Goal: Transaction & Acquisition: Purchase product/service

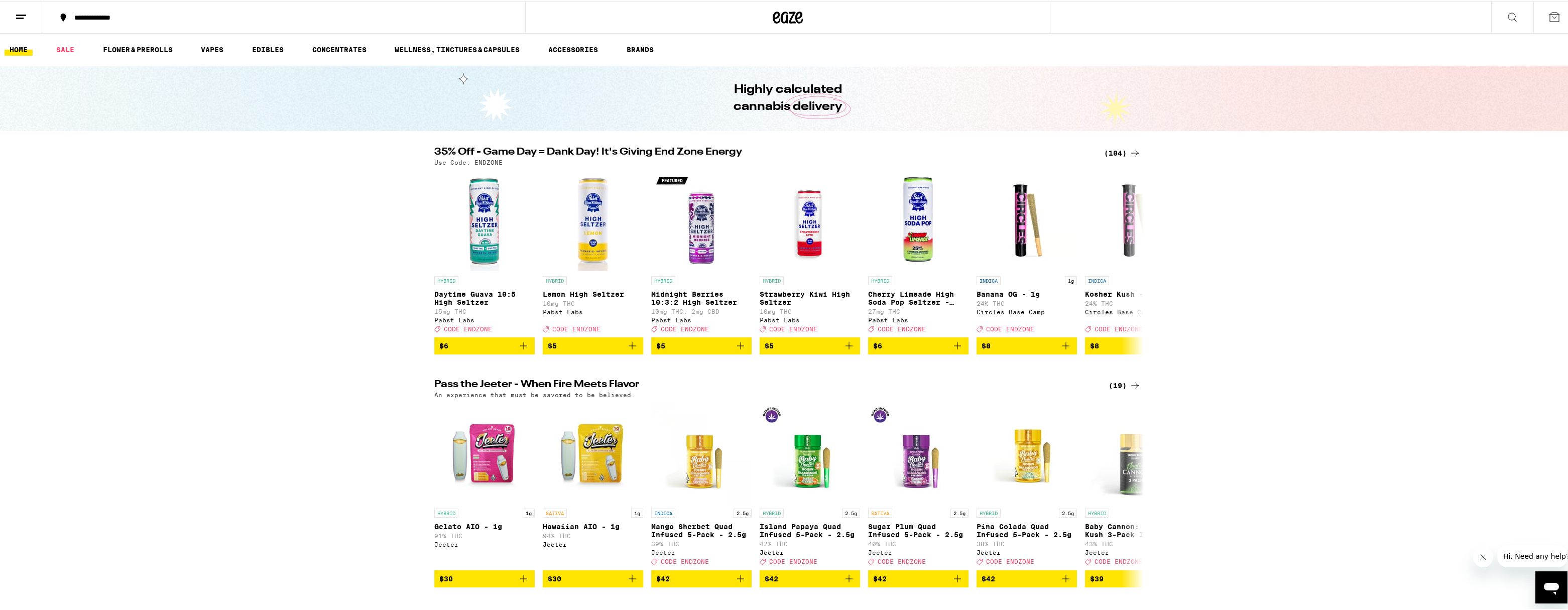
click at [1114, 153] on div "(104)" at bounding box center [1123, 152] width 37 height 12
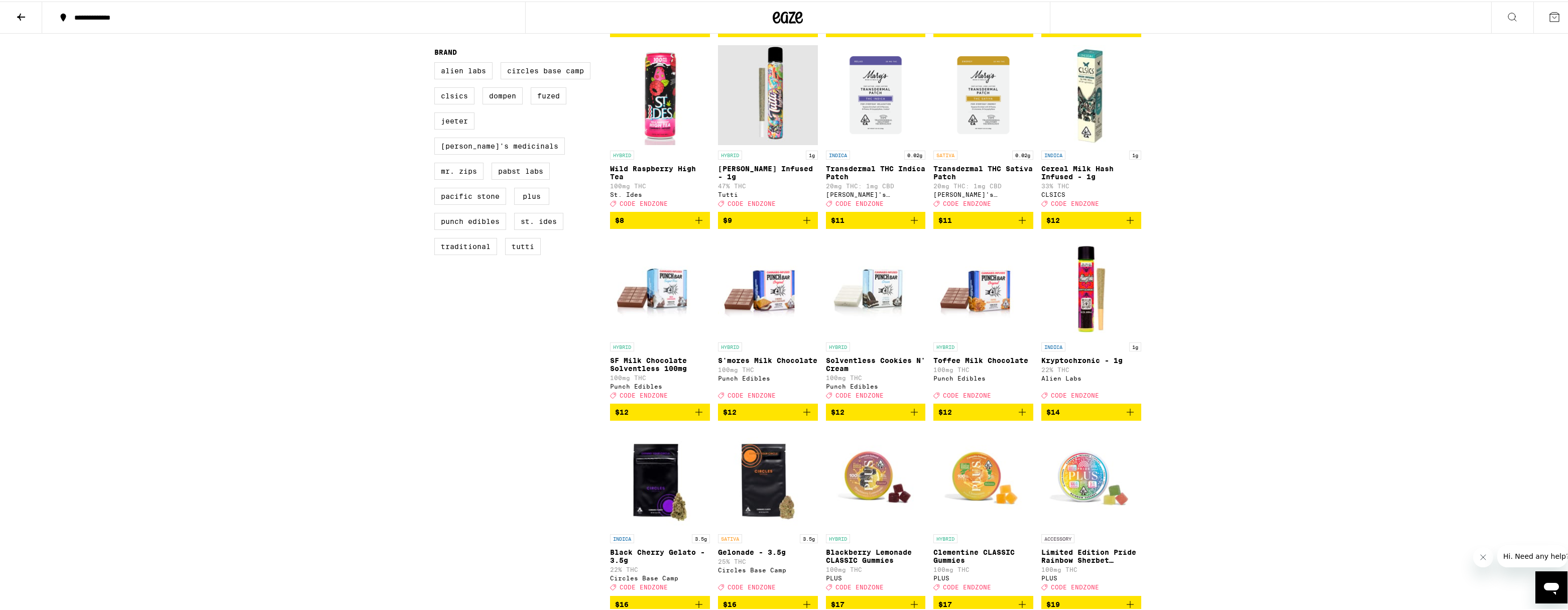
scroll to position [536, 0]
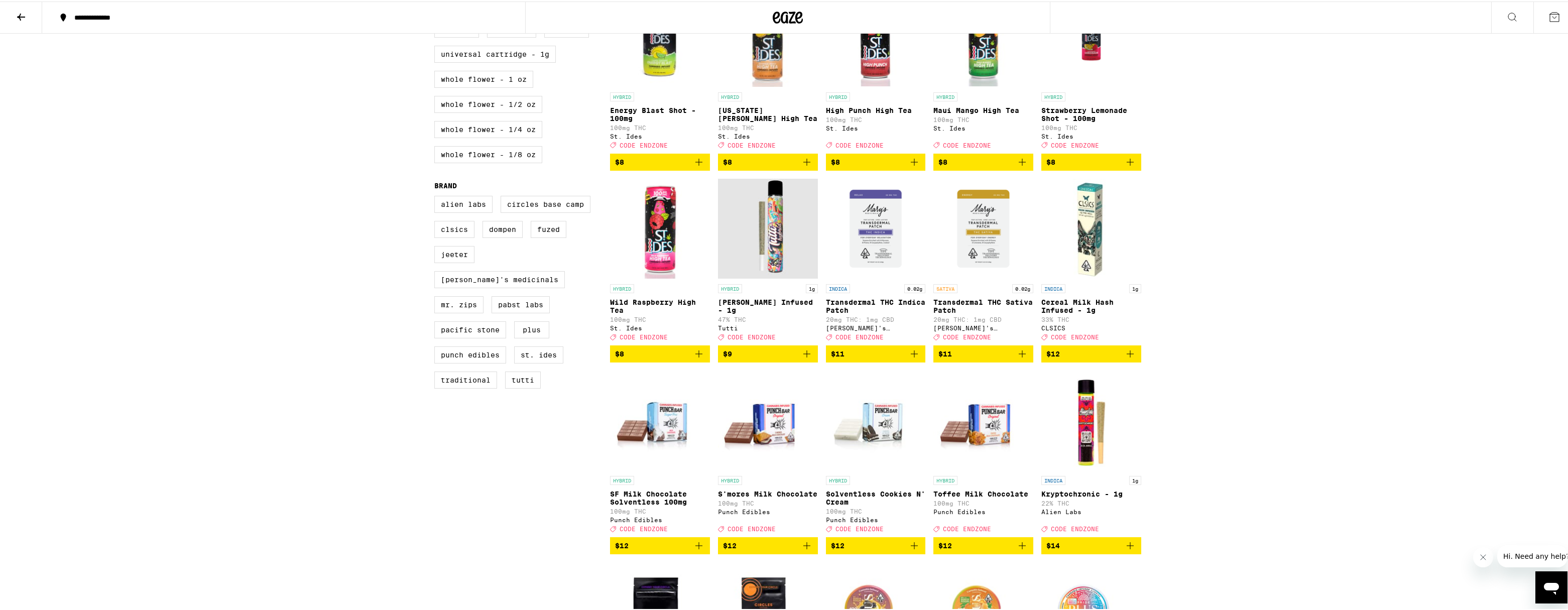
click at [804, 356] on icon "Add to bag" at bounding box center [807, 352] width 7 height 7
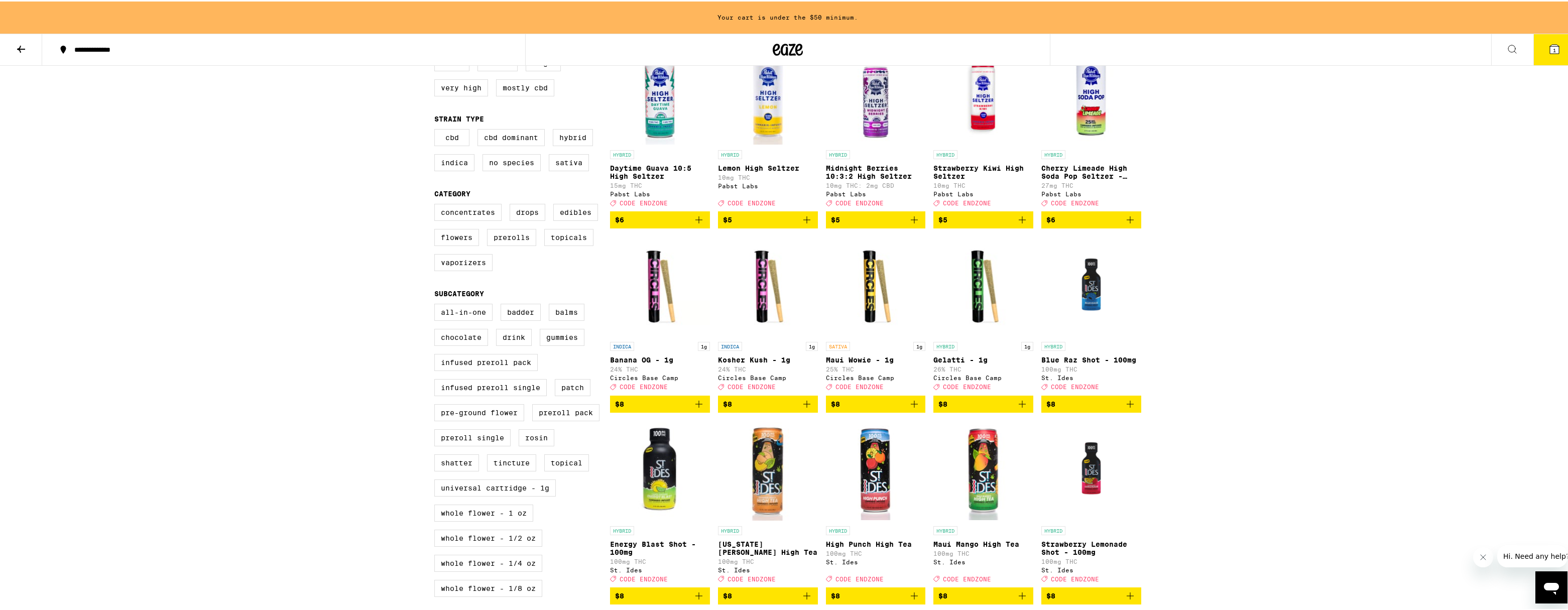
scroll to position [0, 0]
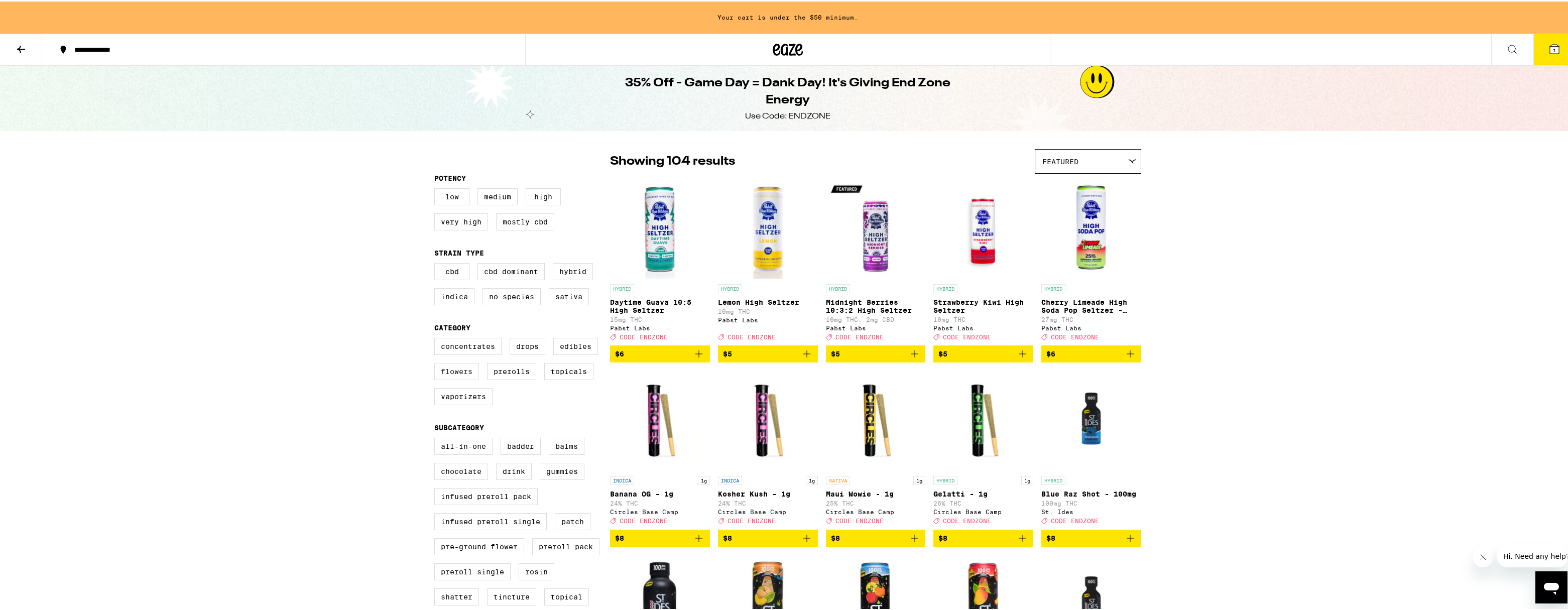
click at [469, 378] on label "Flowers" at bounding box center [457, 370] width 45 height 17
click at [437, 338] on input "Flowers" at bounding box center [436, 338] width 1 height 1
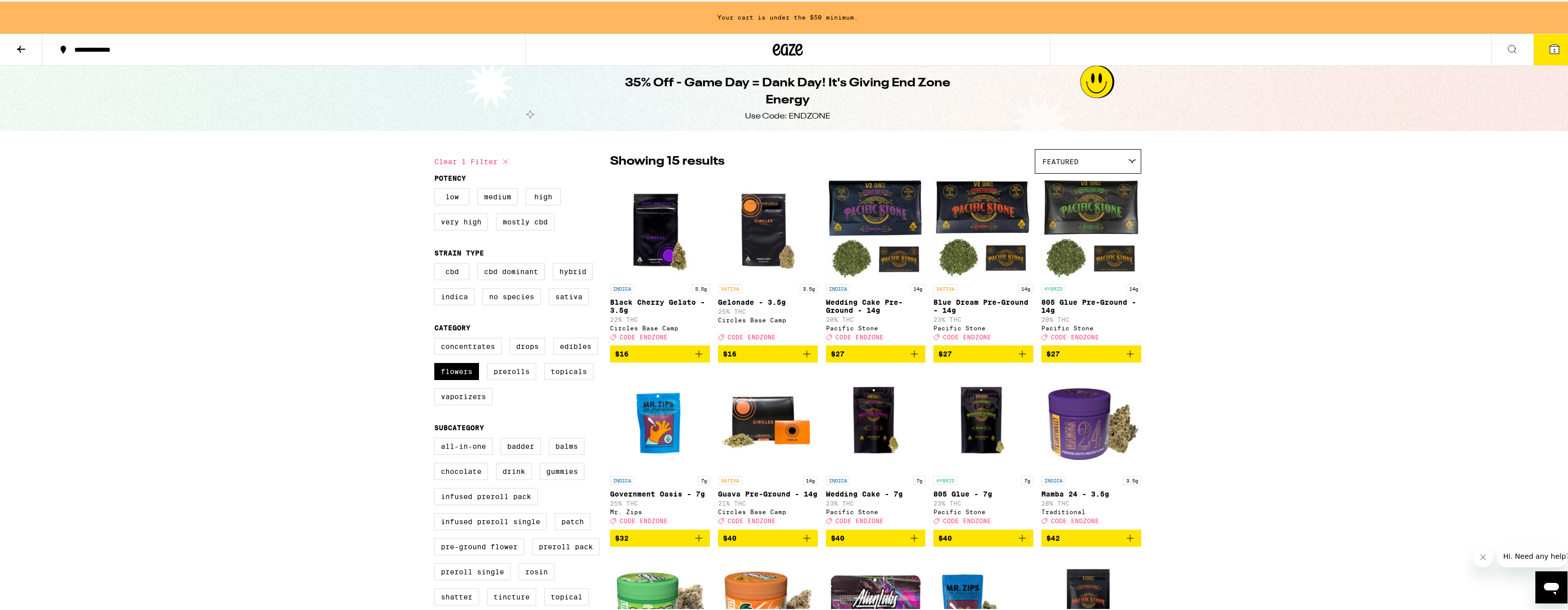
click at [851, 230] on img "Open page for Wedding Cake Pre-Ground - 14g from Pacific Stone" at bounding box center [876, 227] width 100 height 101
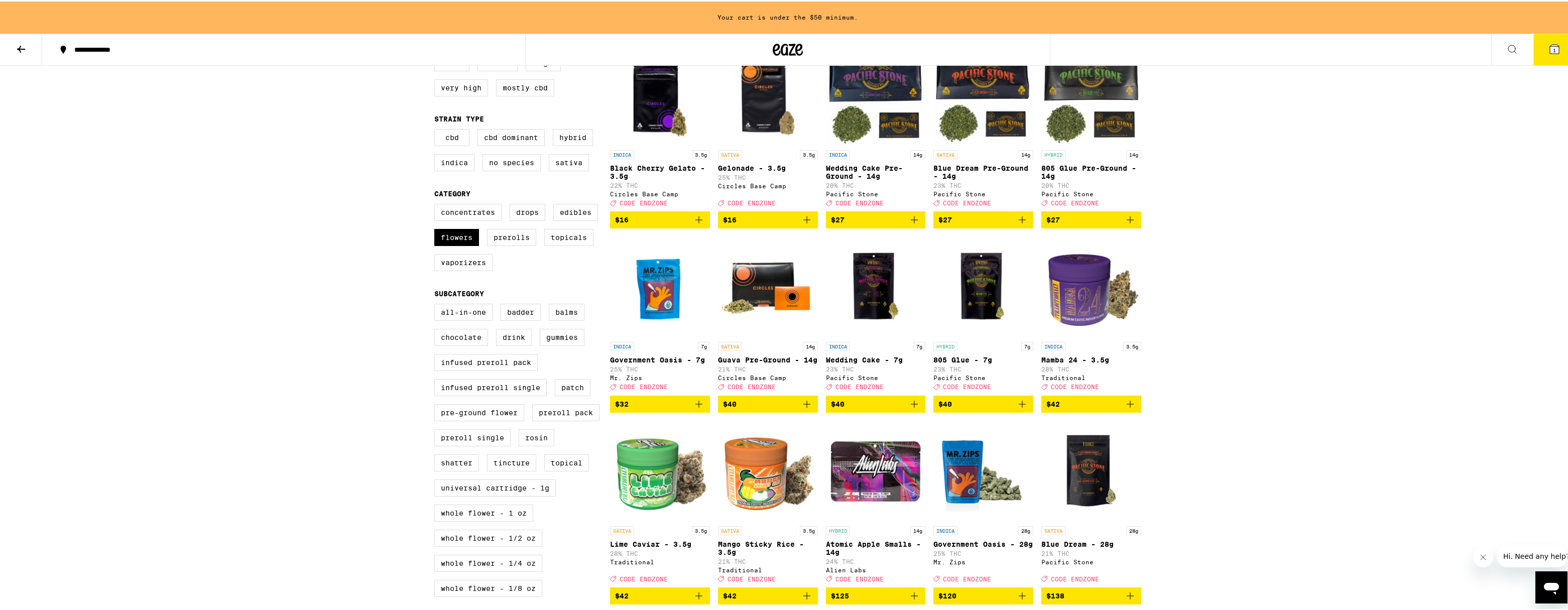
click at [1128, 408] on icon "Add to bag" at bounding box center [1130, 403] width 12 height 12
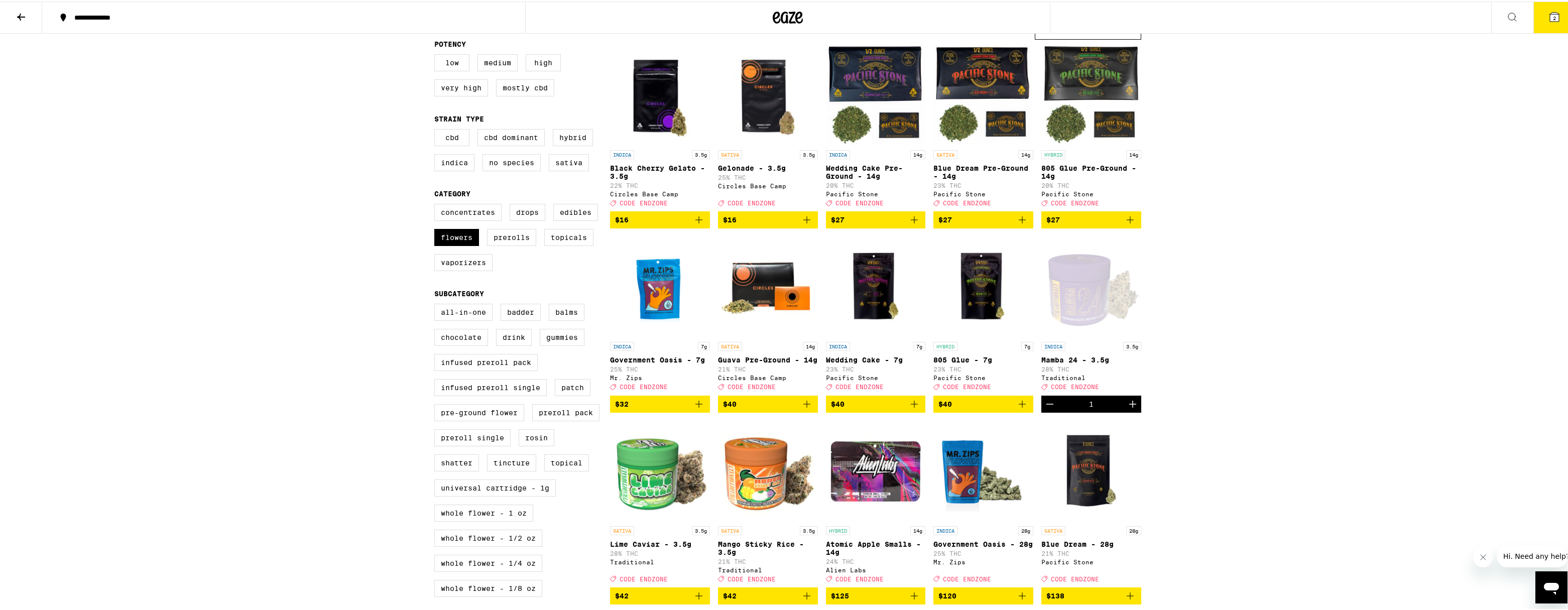
click at [695, 222] on icon "Add to bag" at bounding box center [698, 218] width 7 height 7
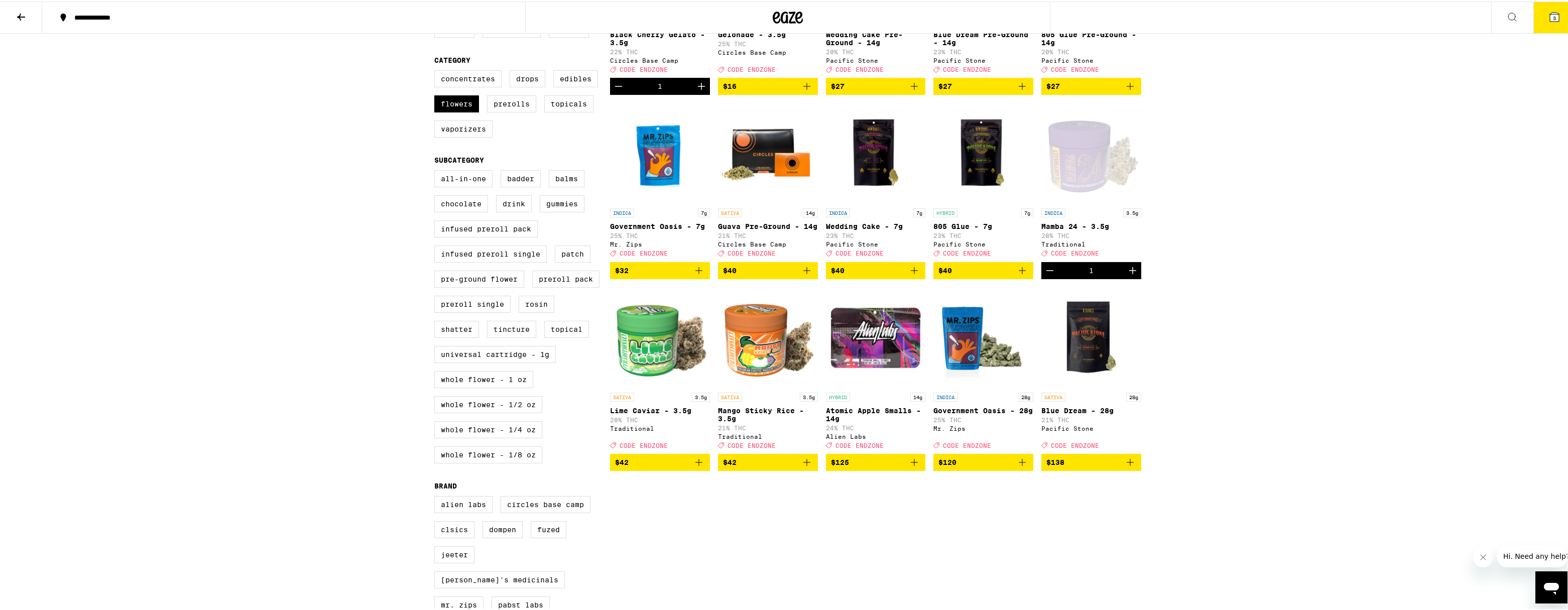
scroll to position [370, 0]
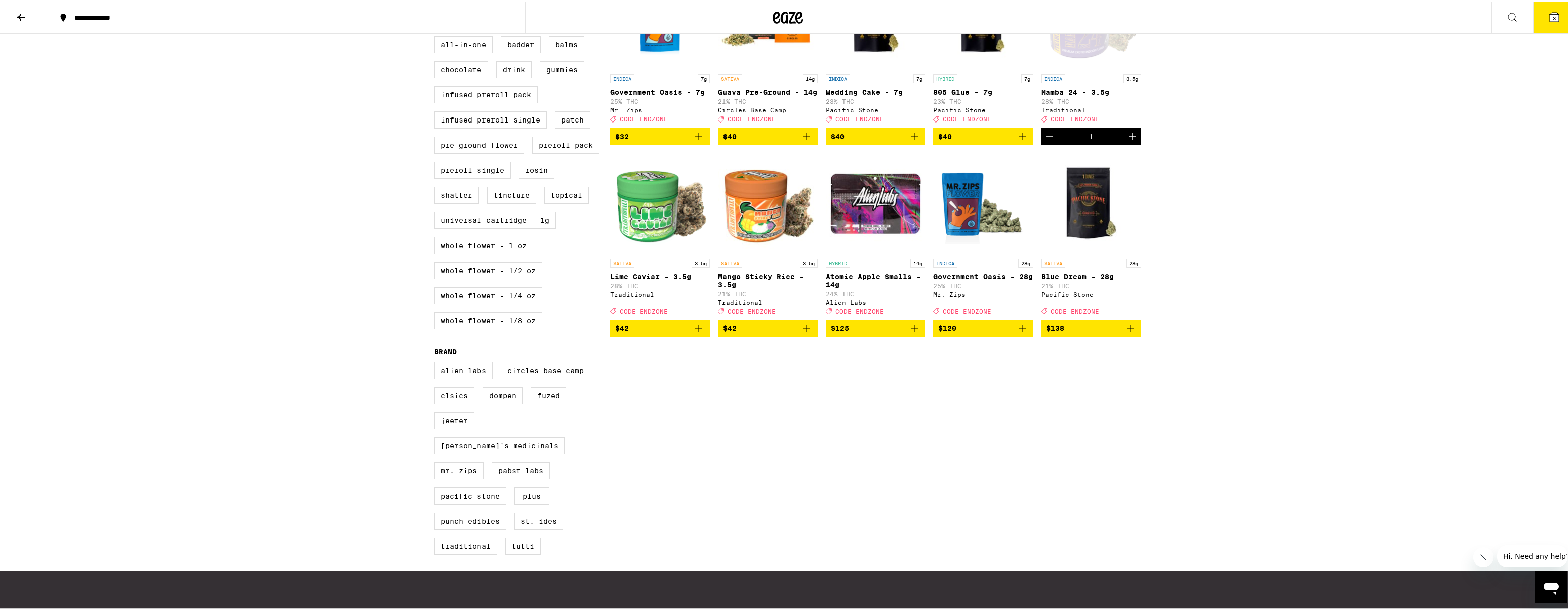
click at [807, 331] on icon "Add to bag" at bounding box center [807, 326] width 7 height 7
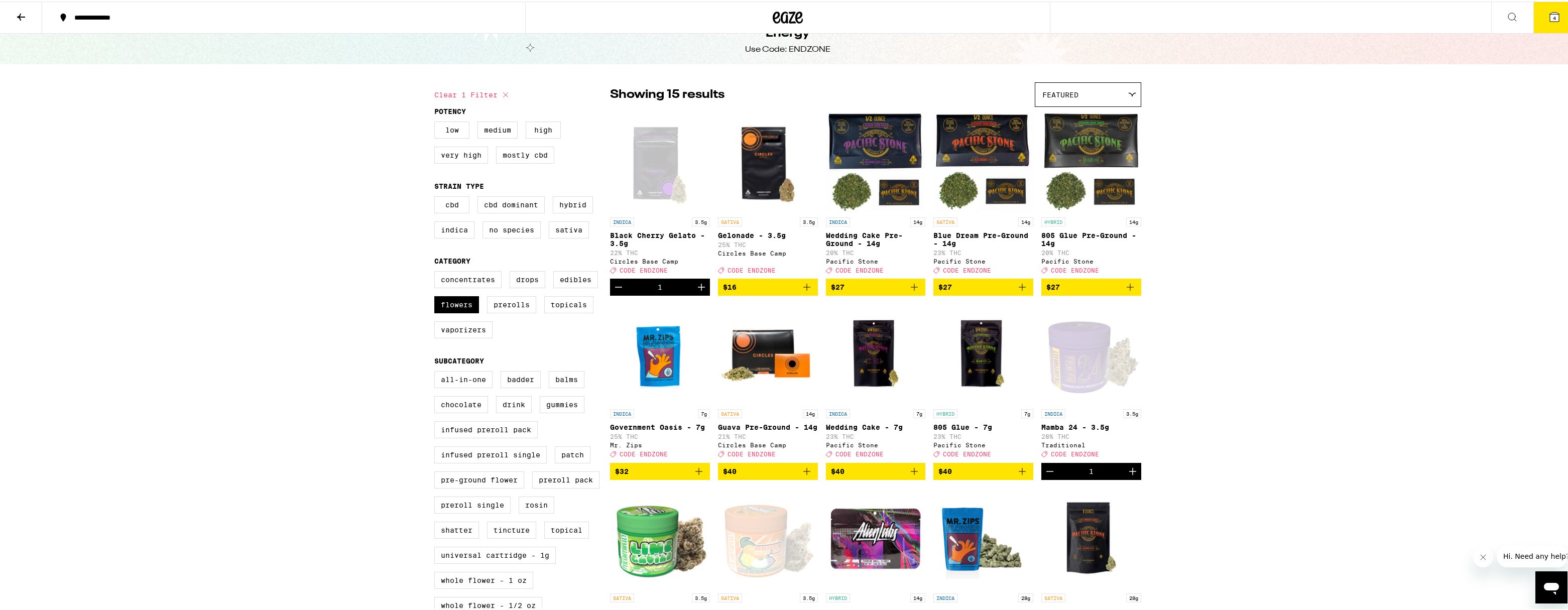
scroll to position [0, 0]
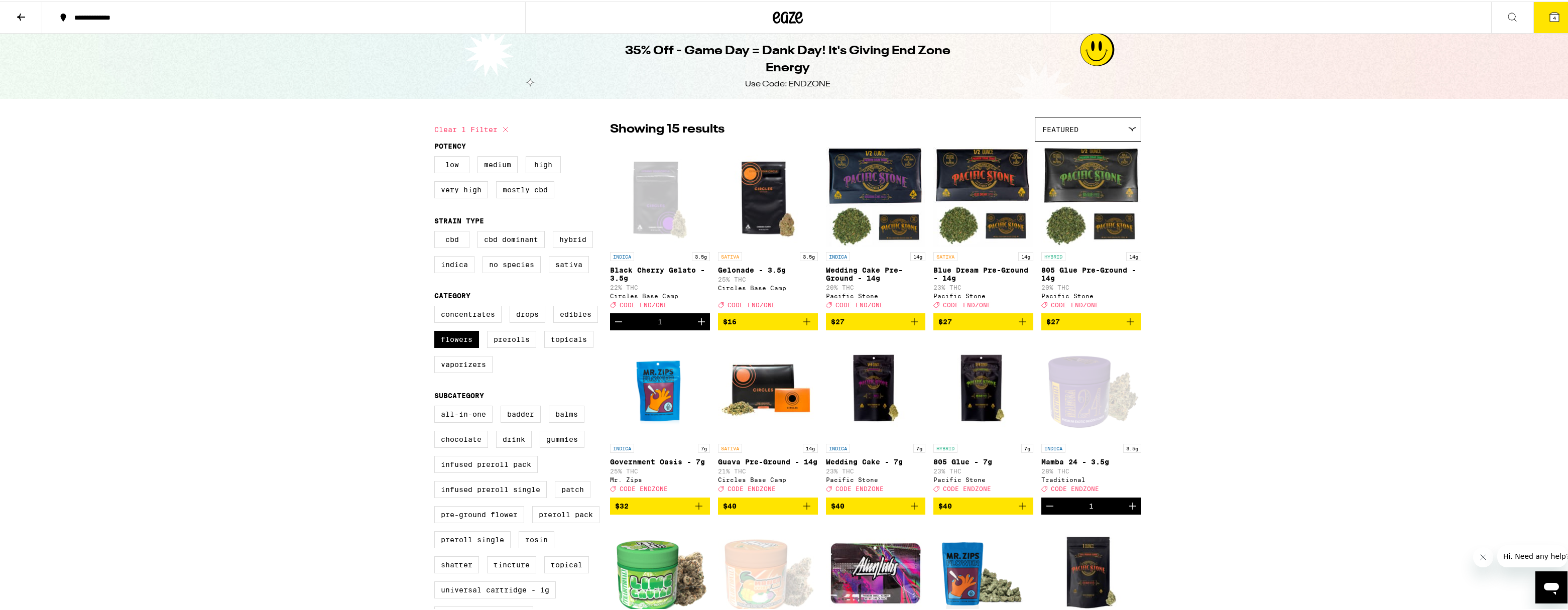
click at [488, 127] on button "Clear 1 filter" at bounding box center [473, 128] width 78 height 25
checkbox input "false"
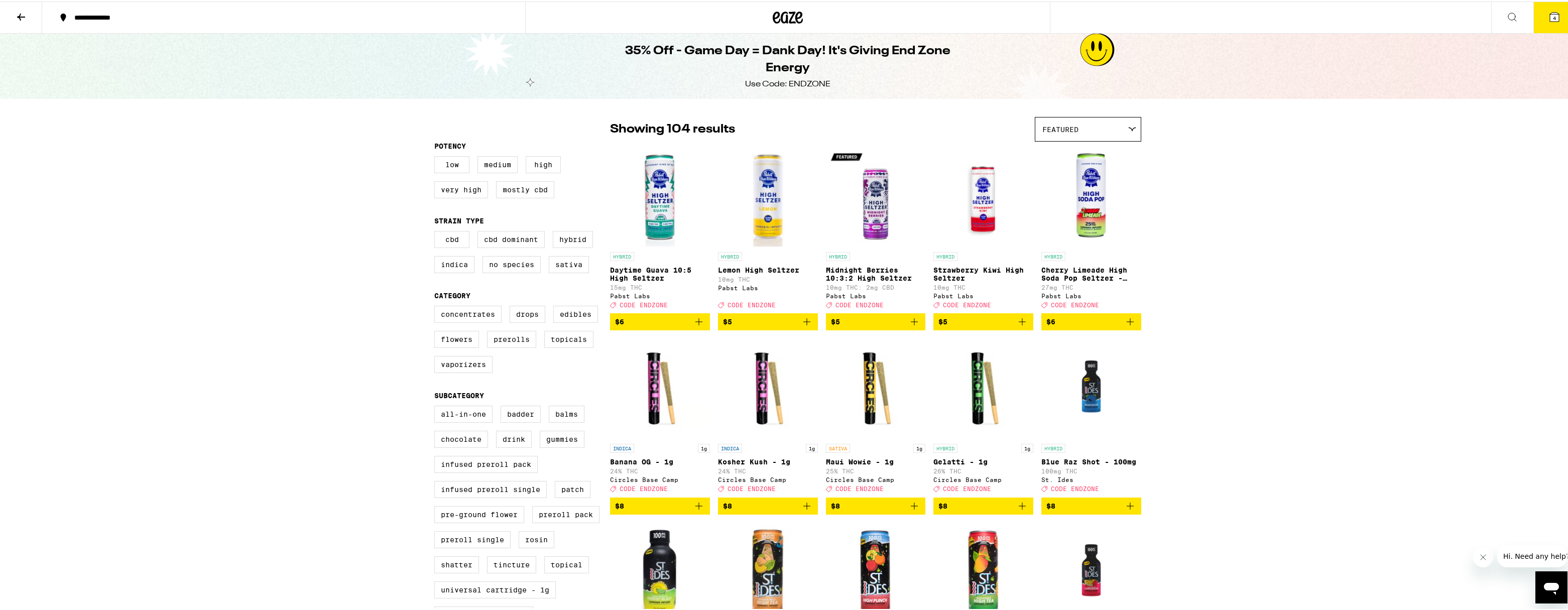
click at [784, 16] on icon at bounding box center [788, 16] width 15 height 12
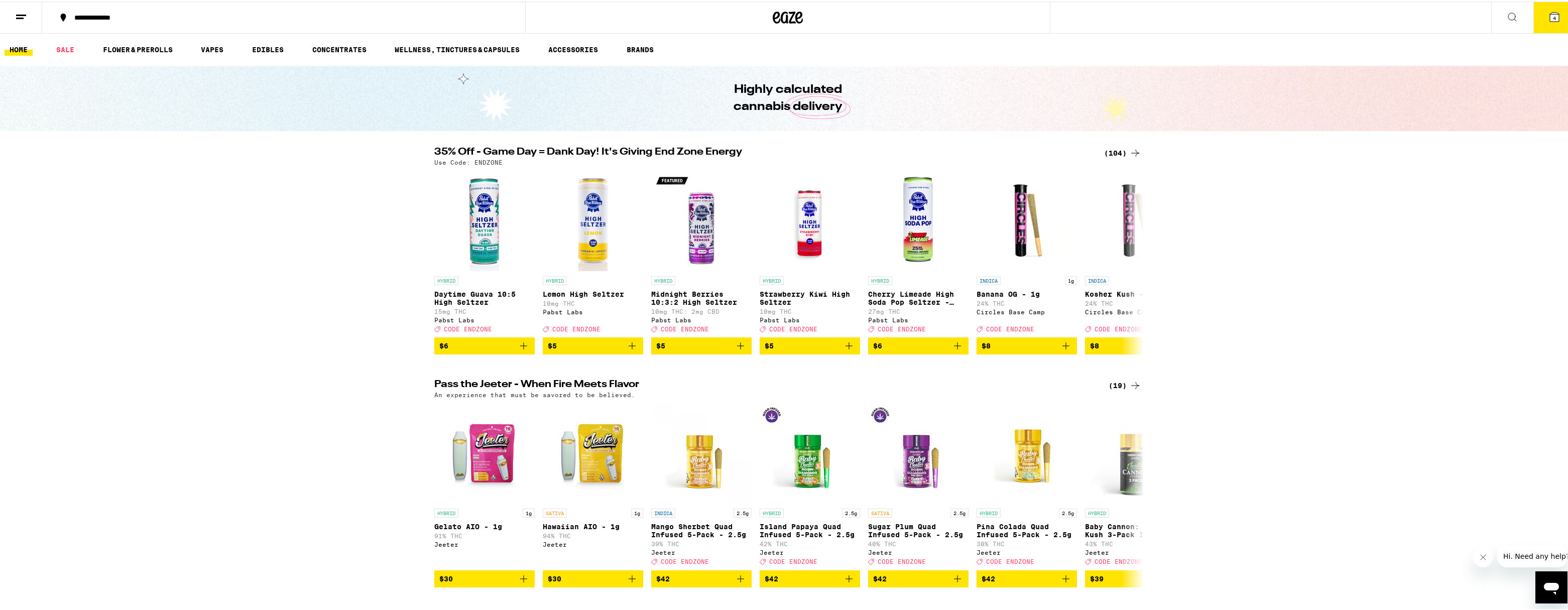
drag, startPoint x: 114, startPoint y: 46, endPoint x: 368, endPoint y: 164, distance: 280.1
click at [114, 47] on link "FLOWER & PREROLLS" at bounding box center [138, 48] width 80 height 12
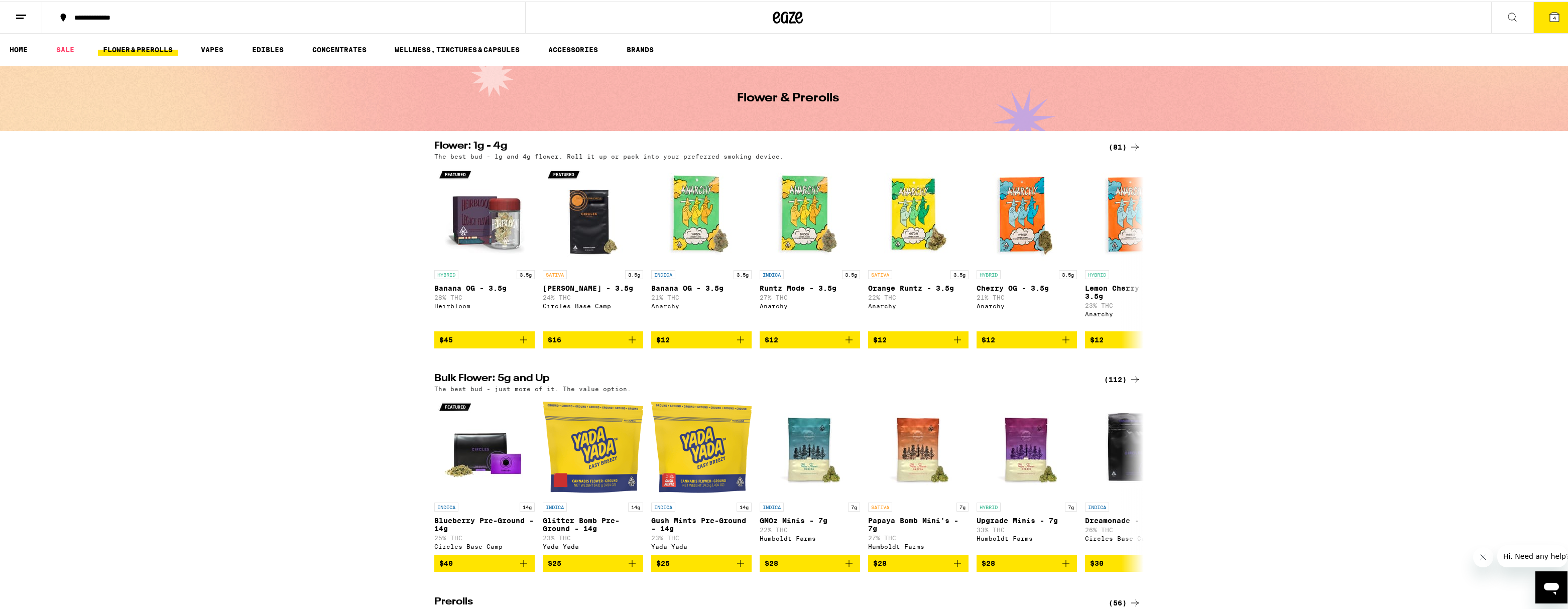
click at [1129, 147] on icon at bounding box center [1135, 145] width 12 height 12
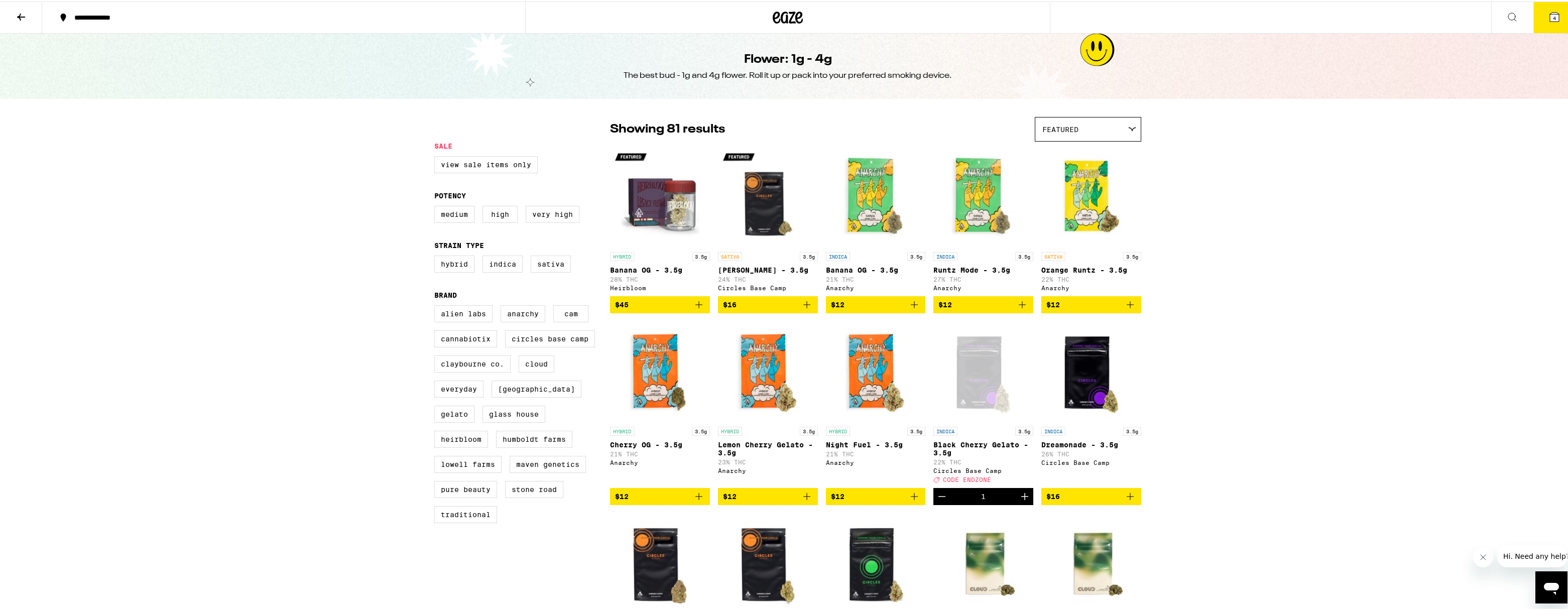
click at [992, 212] on img "Open page for Runtz Mode - 3.5g from Anarchy" at bounding box center [984, 195] width 100 height 101
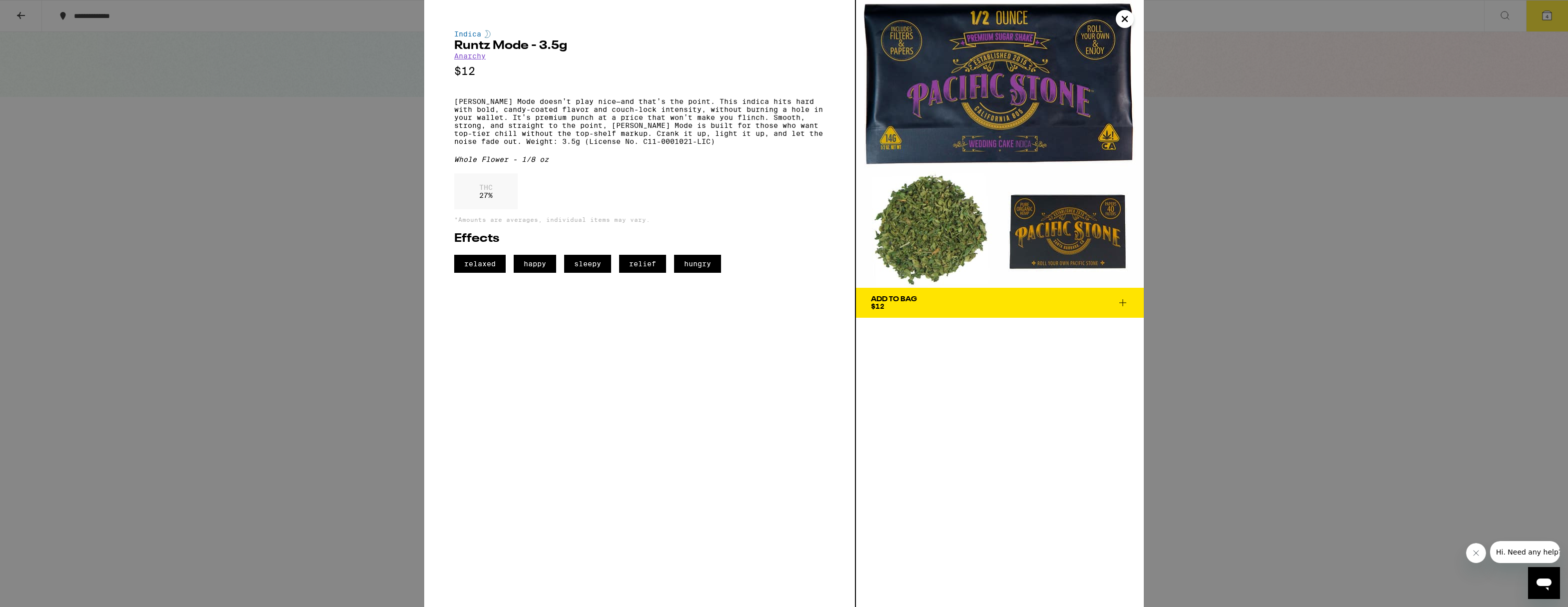
click at [1126, 15] on icon "Close" at bounding box center [1125, 19] width 12 height 15
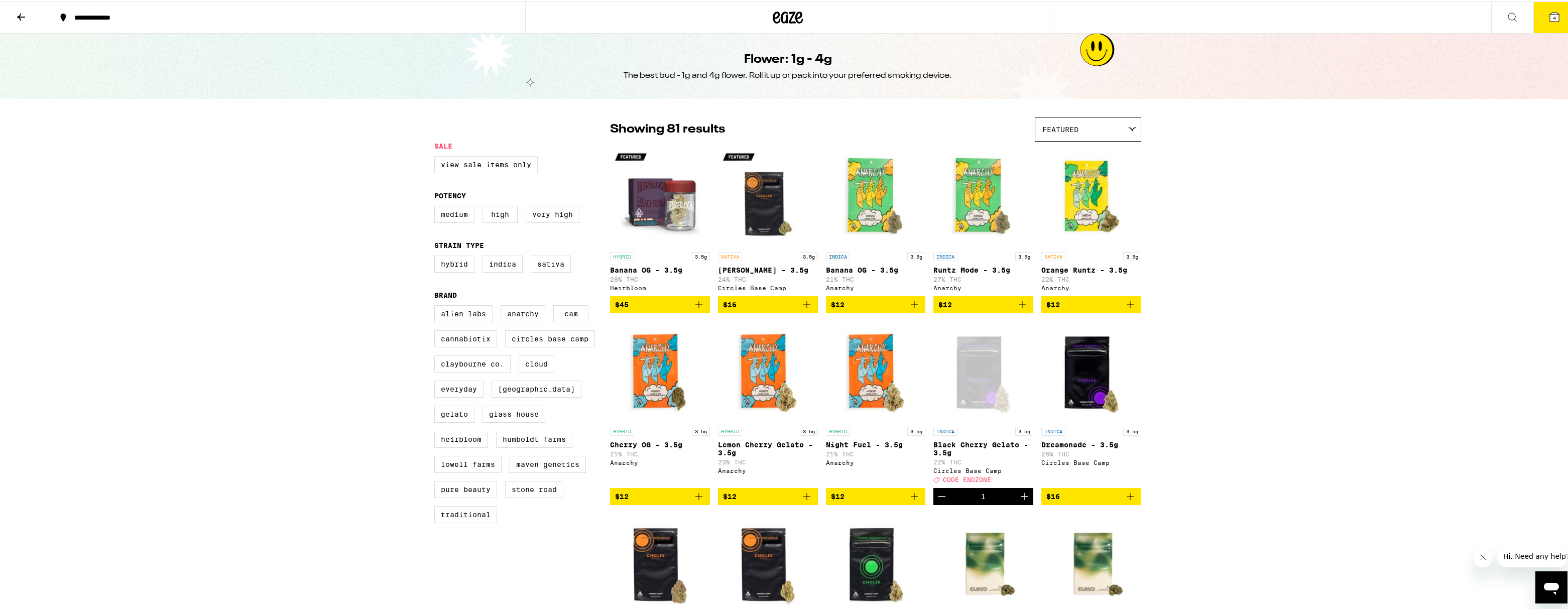
click at [980, 203] on img "Open page for Runtz Mode - 3.5g from Anarchy" at bounding box center [984, 195] width 100 height 101
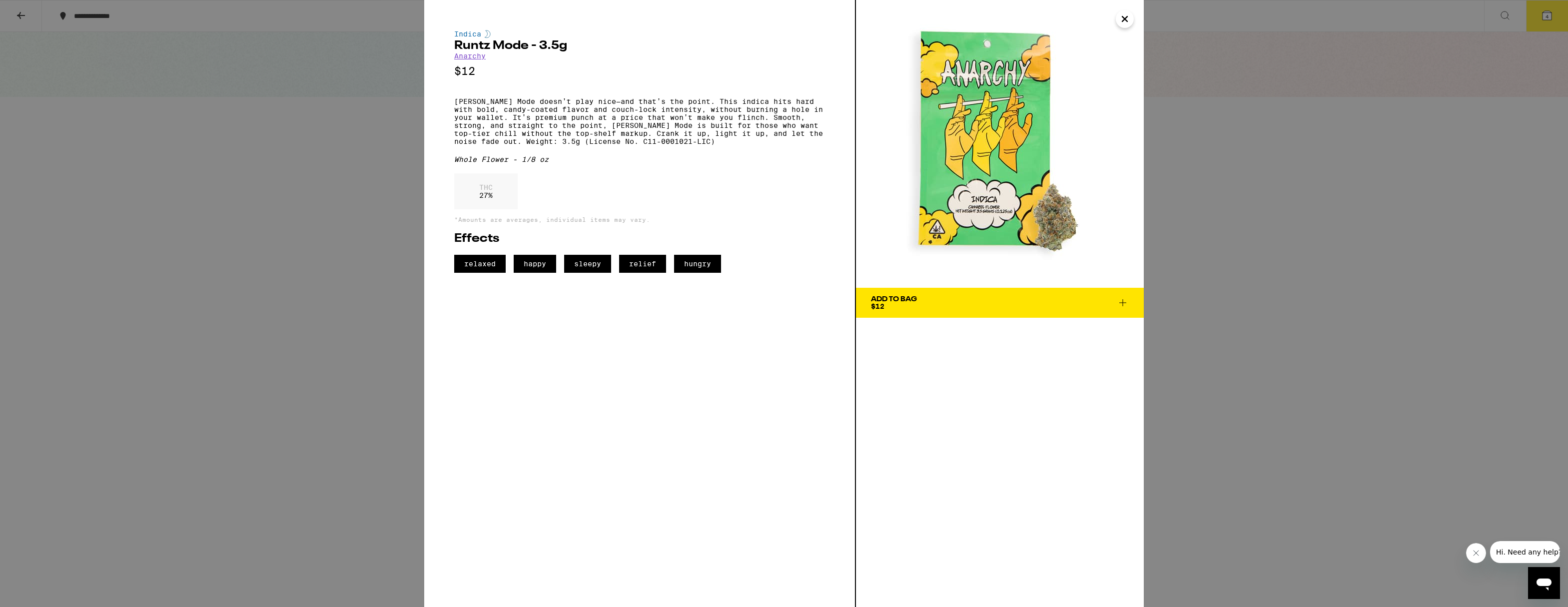
click at [1126, 22] on icon "Close" at bounding box center [1125, 19] width 12 height 15
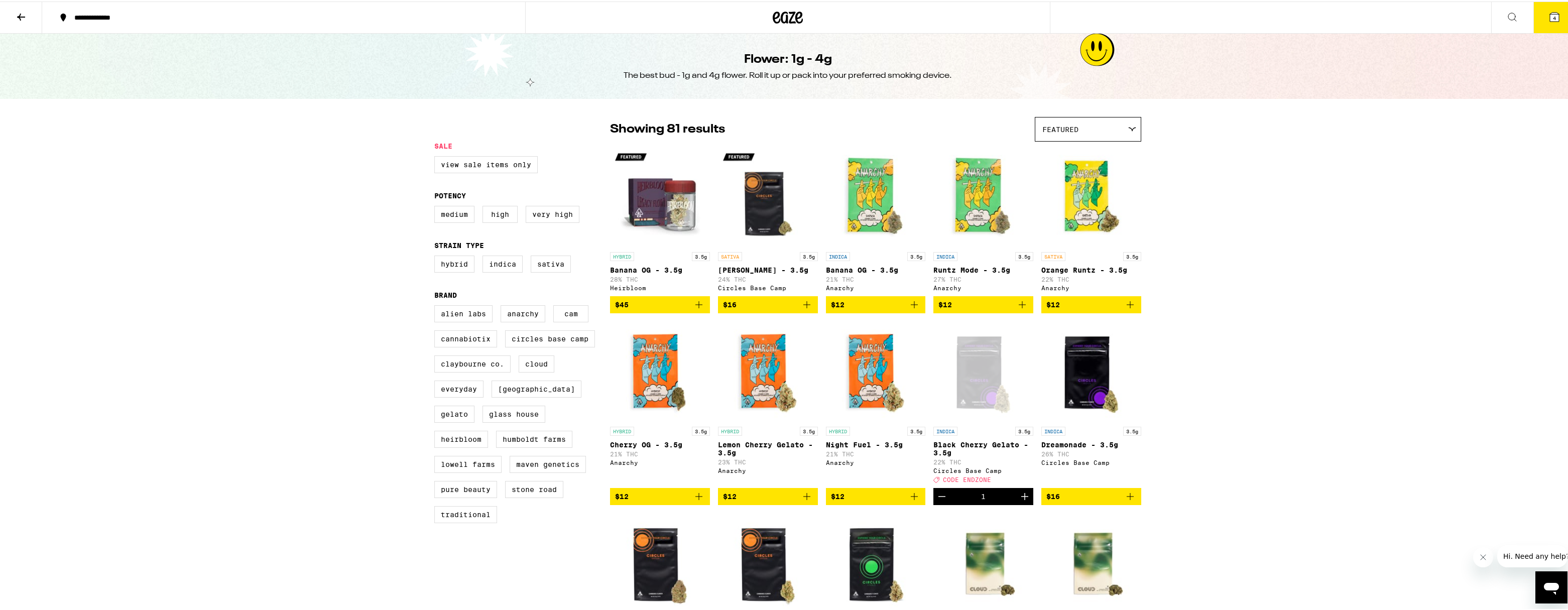
click at [1020, 309] on icon "Add to bag" at bounding box center [1022, 304] width 12 height 12
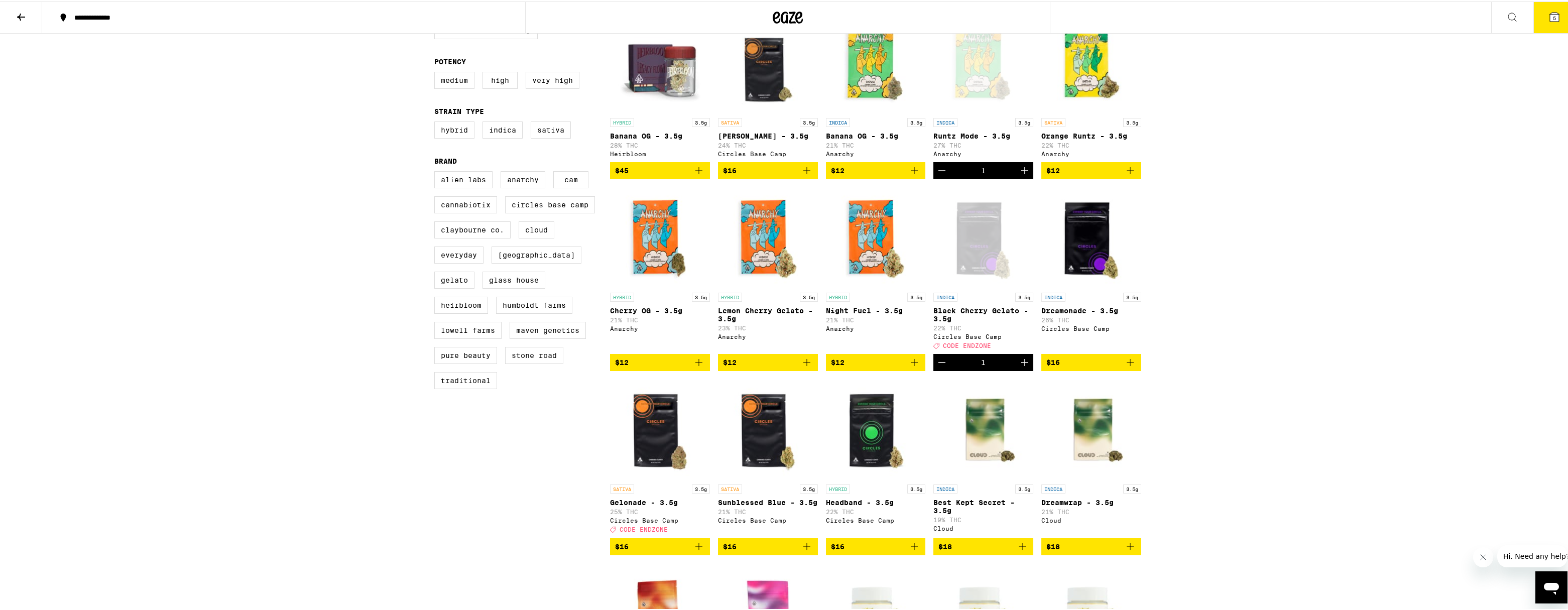
scroll to position [268, 0]
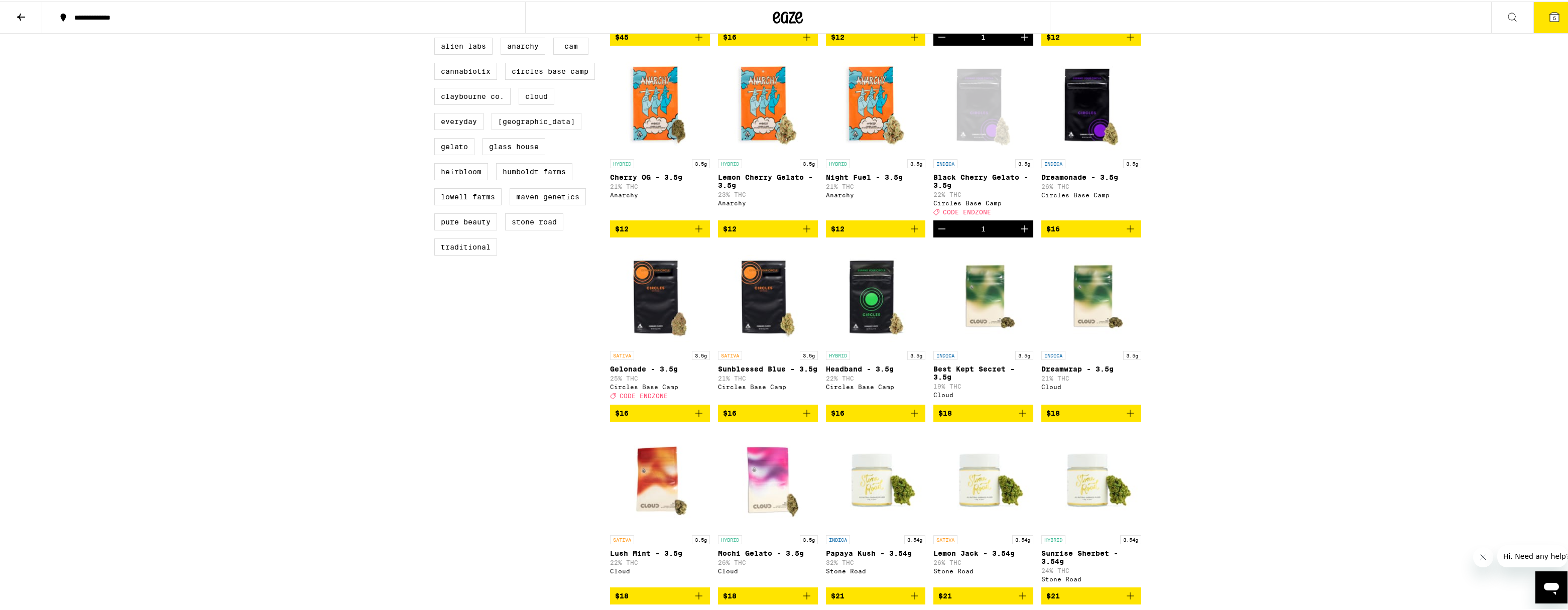
click at [993, 315] on img "Open page for Best Kept Secret - 3.5g from Cloud" at bounding box center [984, 294] width 100 height 101
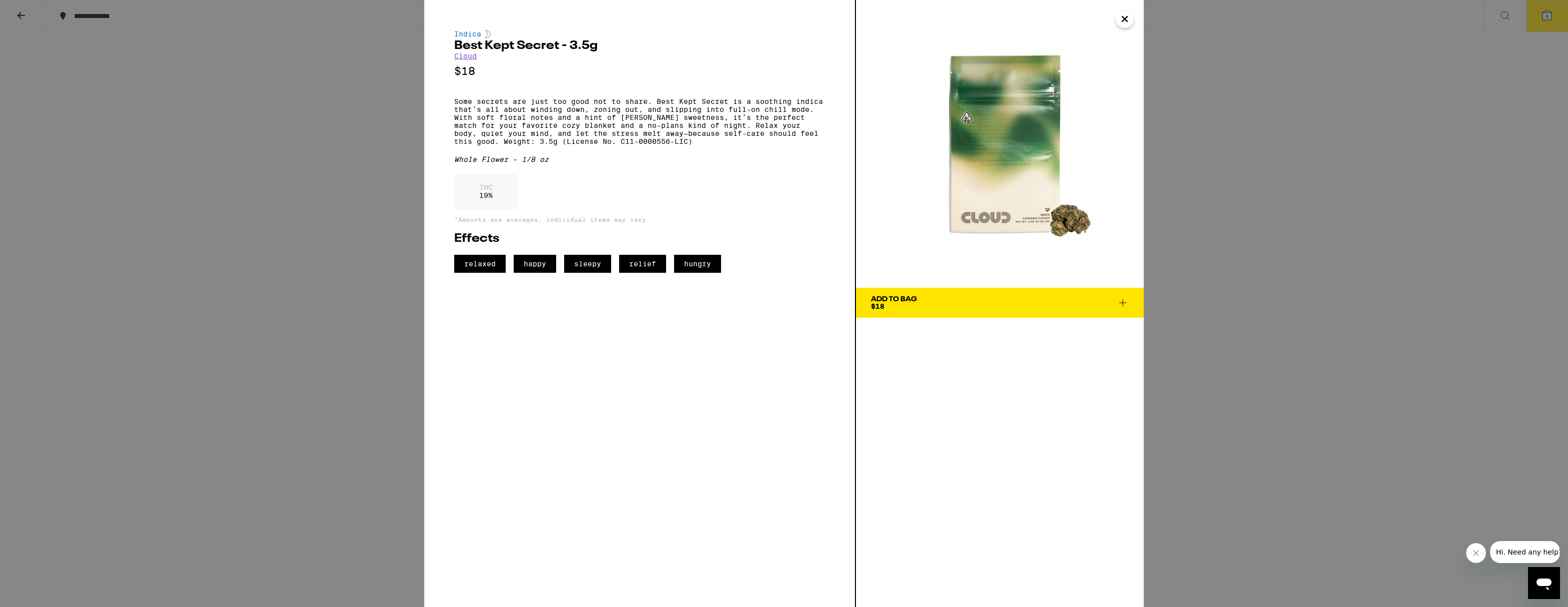
click at [1125, 17] on icon "Close" at bounding box center [1125, 19] width 12 height 15
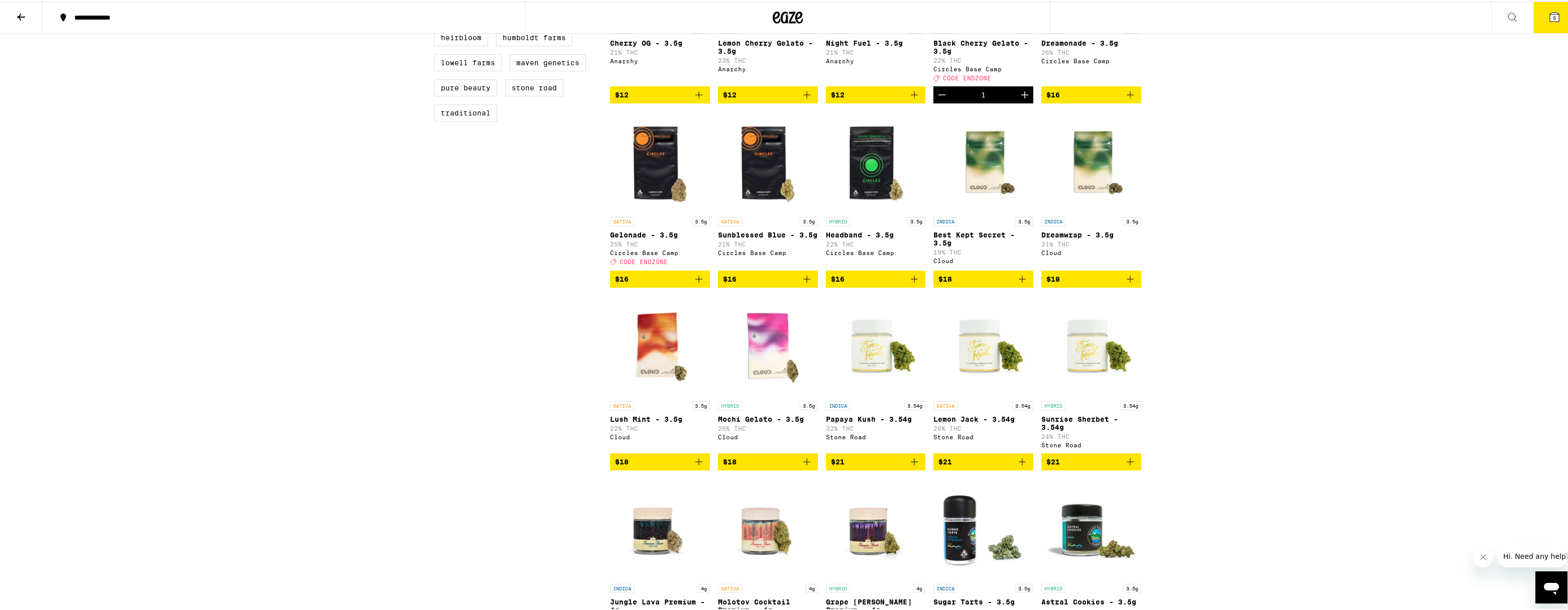
scroll to position [468, 0]
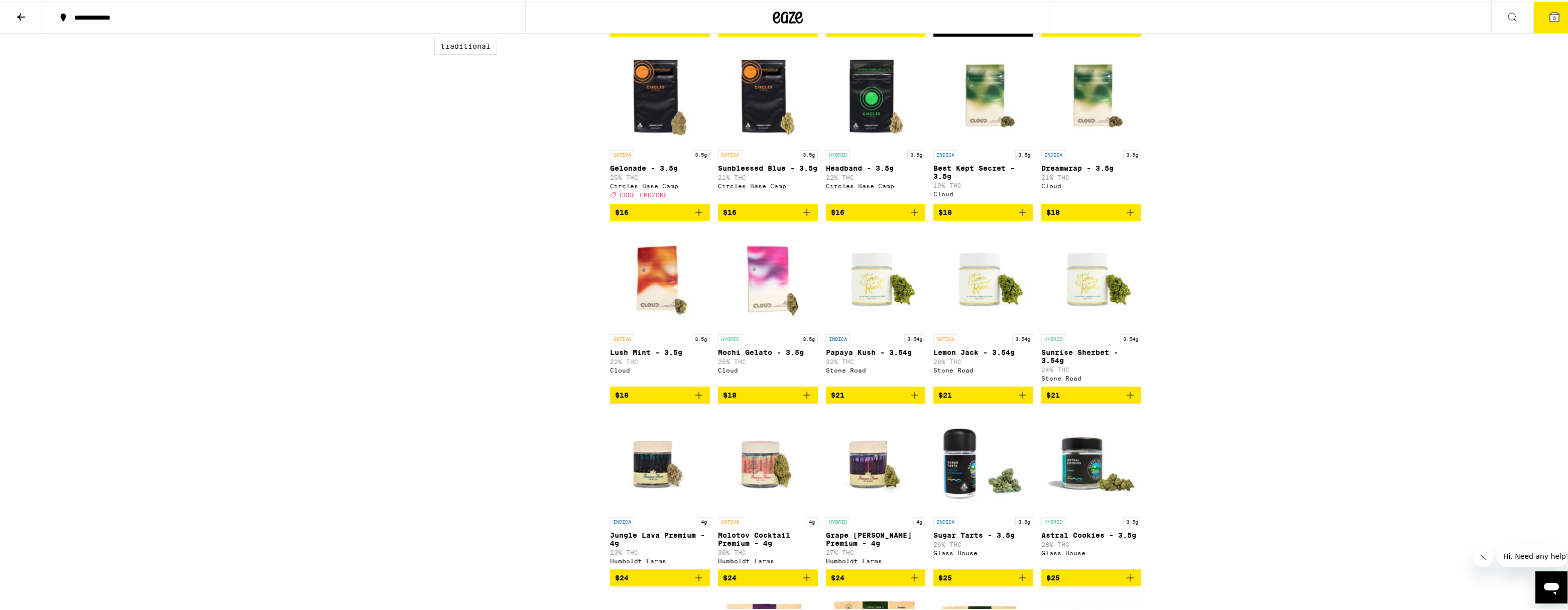
click at [860, 310] on img "Open page for Papaya Kush - 3.54g from Stone Road" at bounding box center [876, 278] width 100 height 101
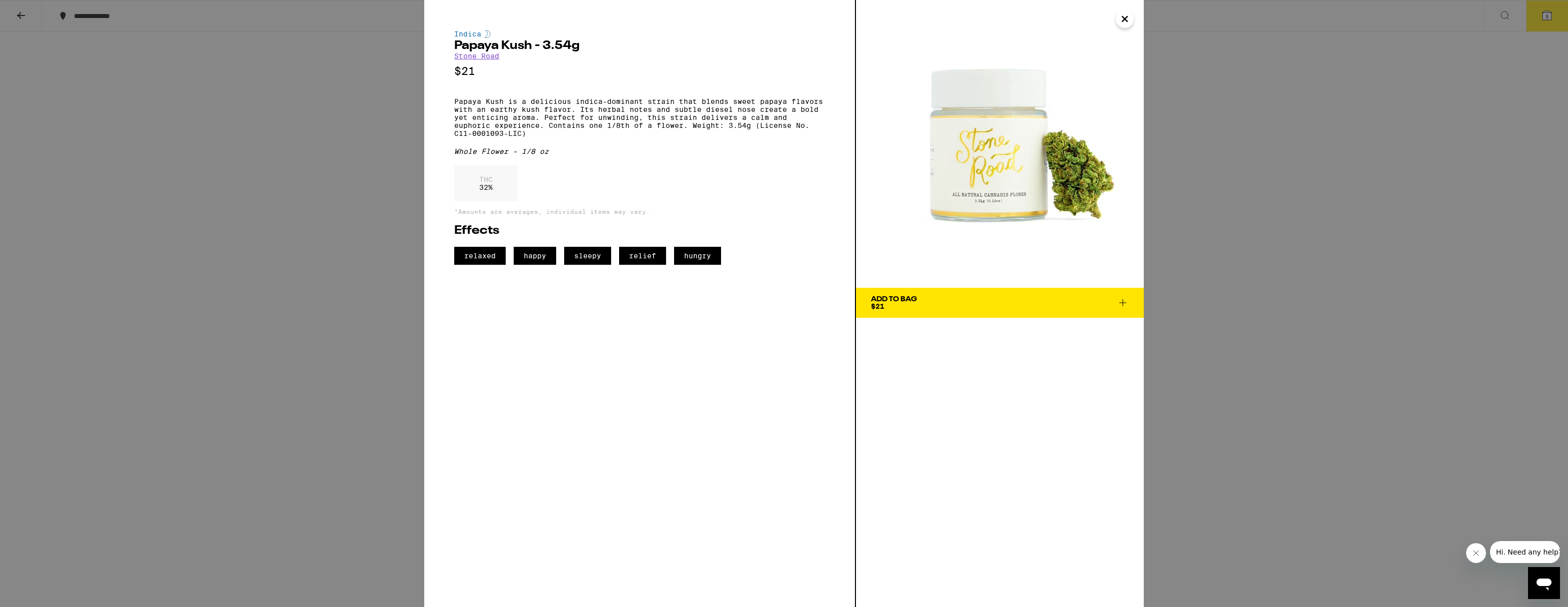
click at [1130, 18] on icon "Close" at bounding box center [1125, 19] width 12 height 15
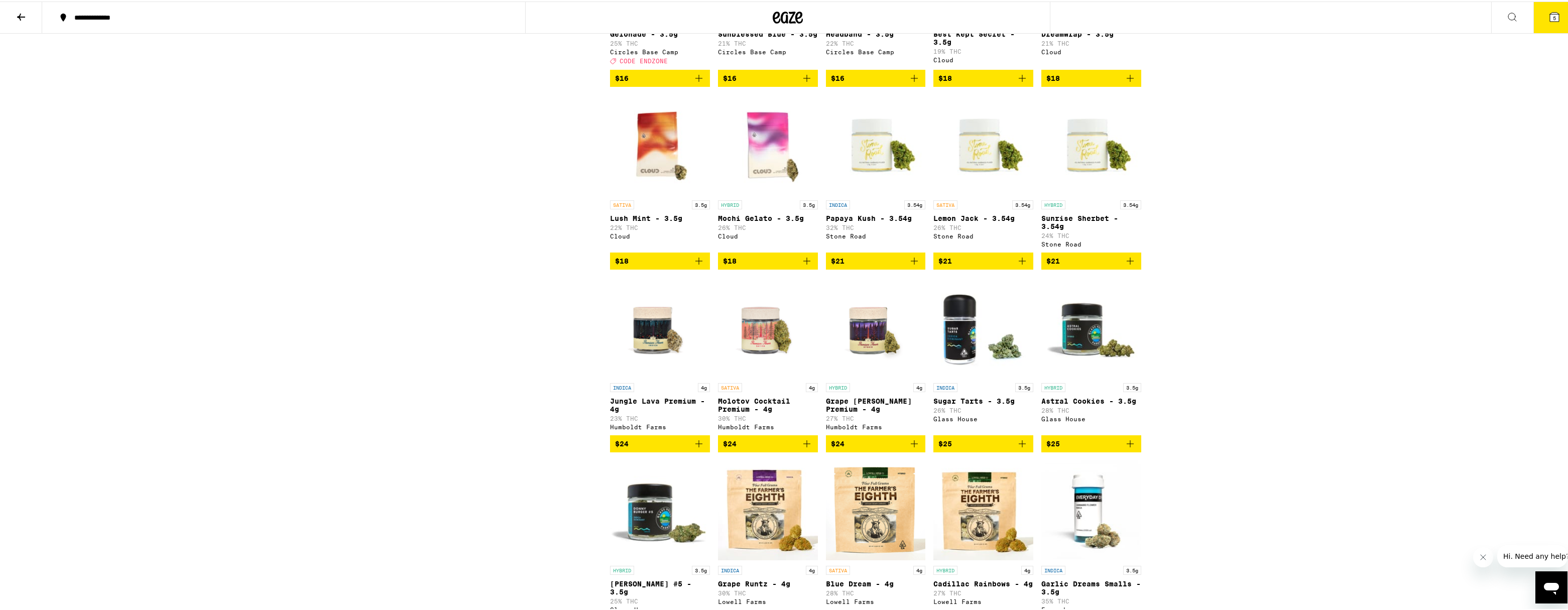
scroll to position [669, 0]
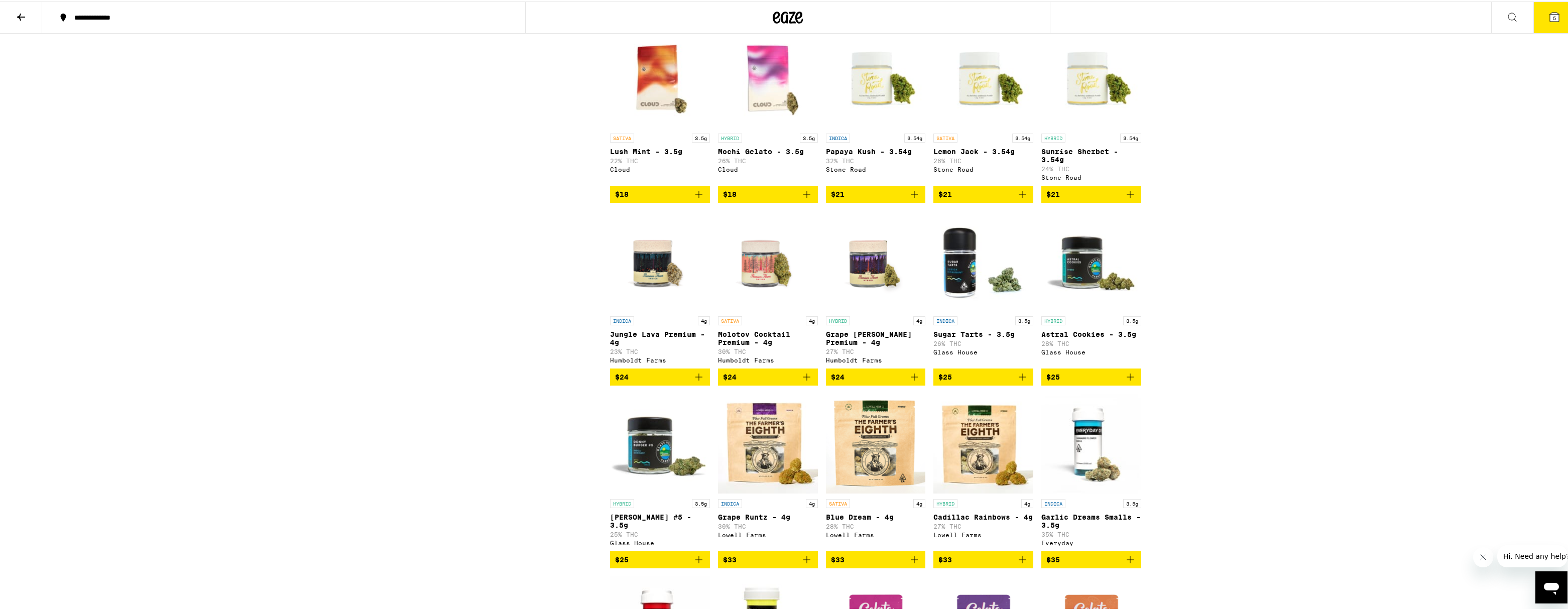
click at [643, 298] on img "Open page for Jungle Lava Premium - 4g from Humboldt Farms" at bounding box center [660, 259] width 100 height 101
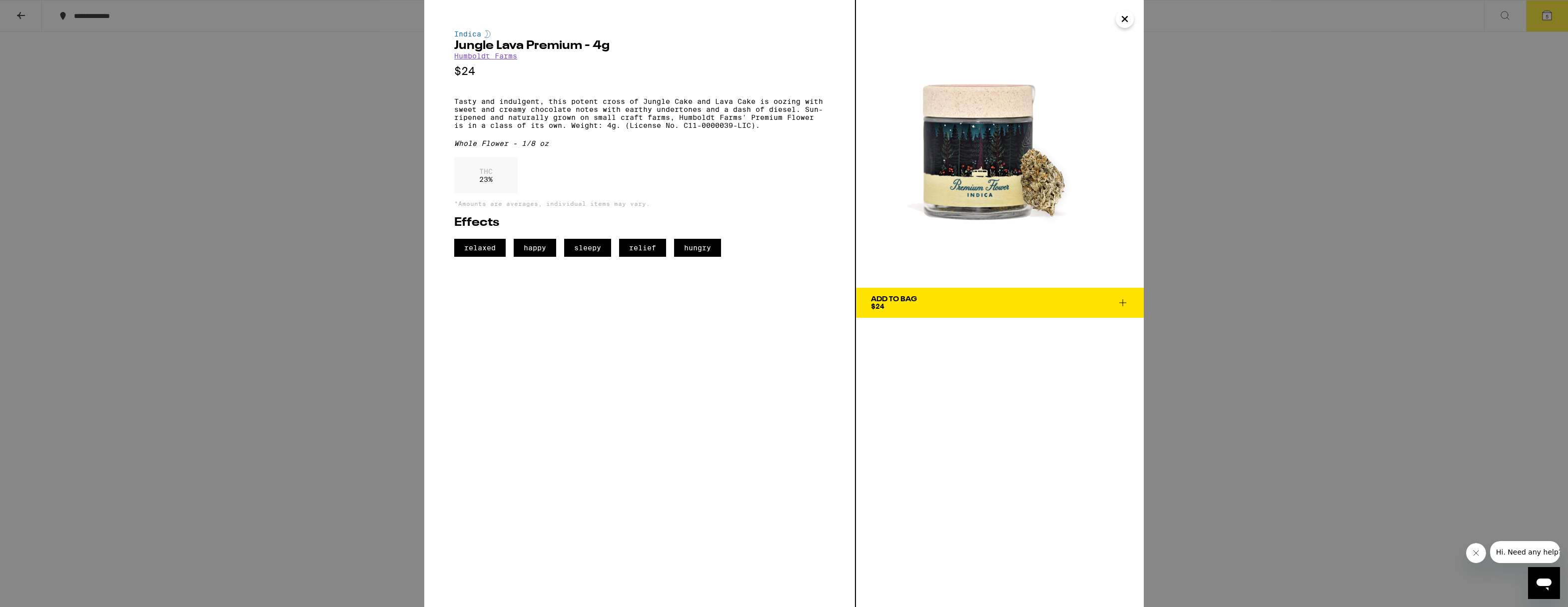
click at [1129, 21] on icon "Close" at bounding box center [1125, 19] width 12 height 15
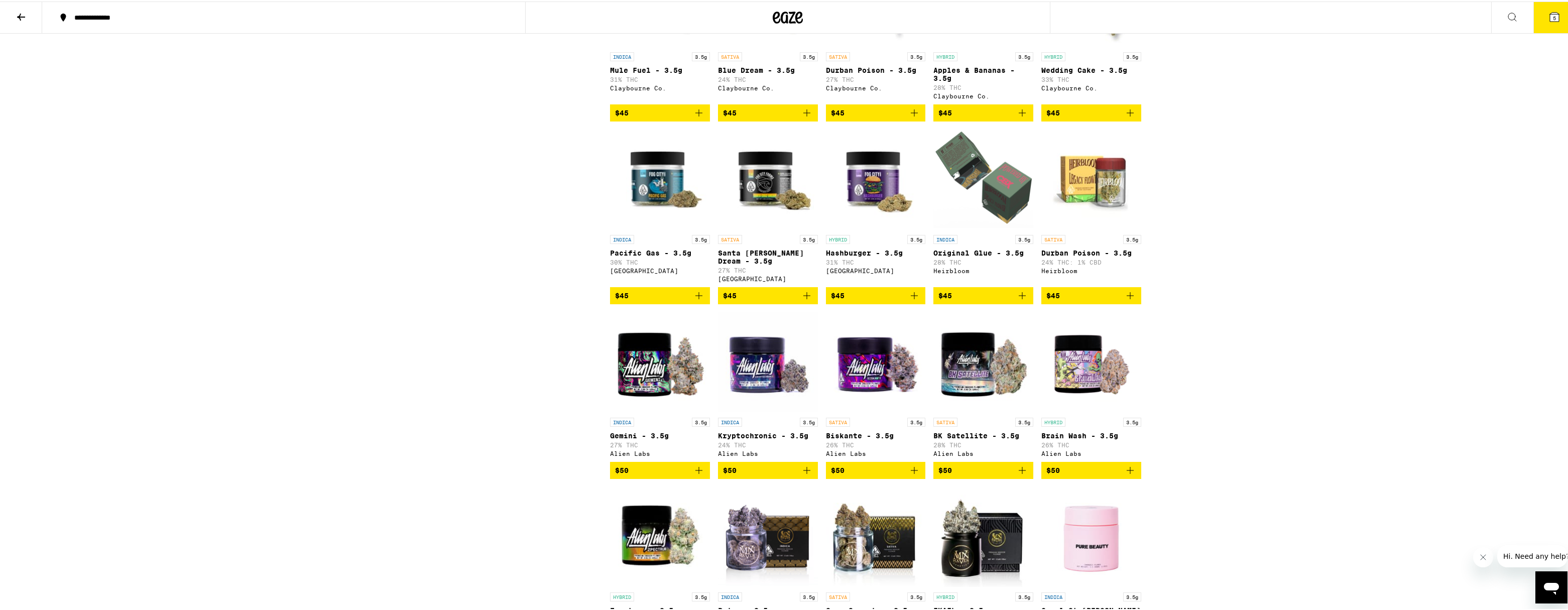
scroll to position [1540, 0]
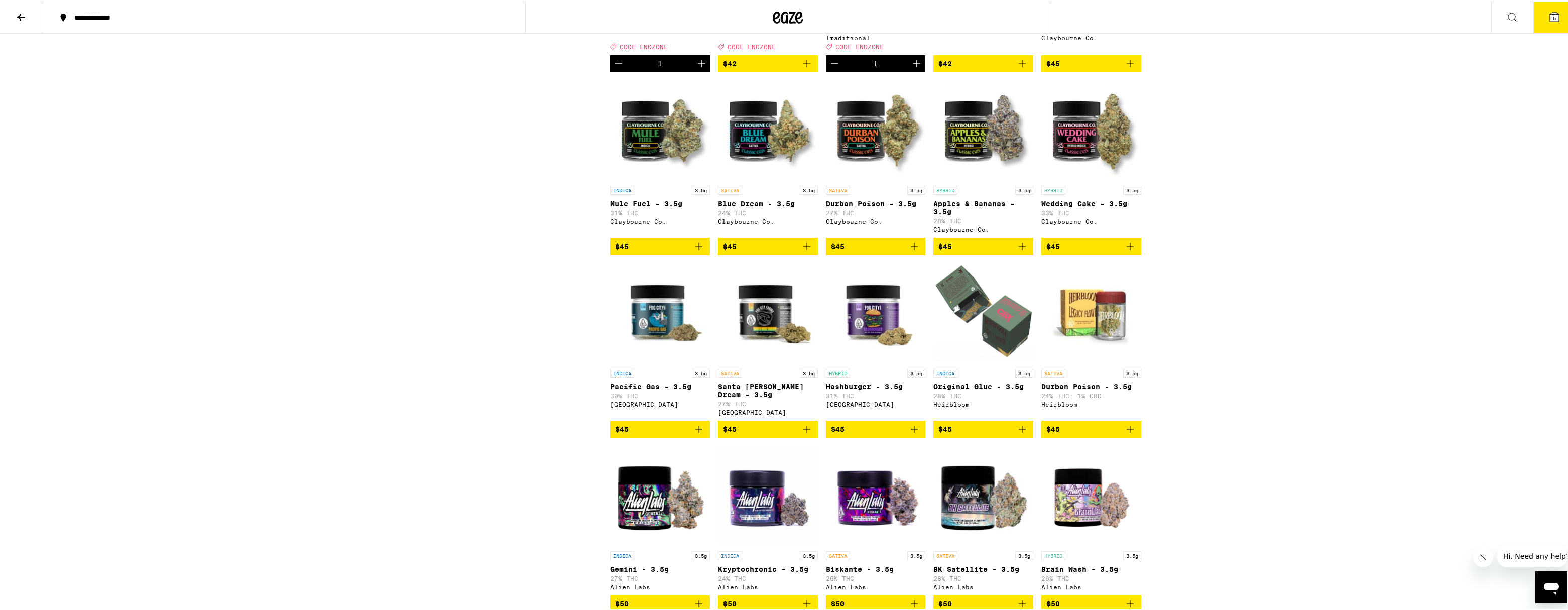
click at [970, 178] on img "Open page for Apples & Bananas - 3.5g from Claybourne Co." at bounding box center [984, 129] width 100 height 101
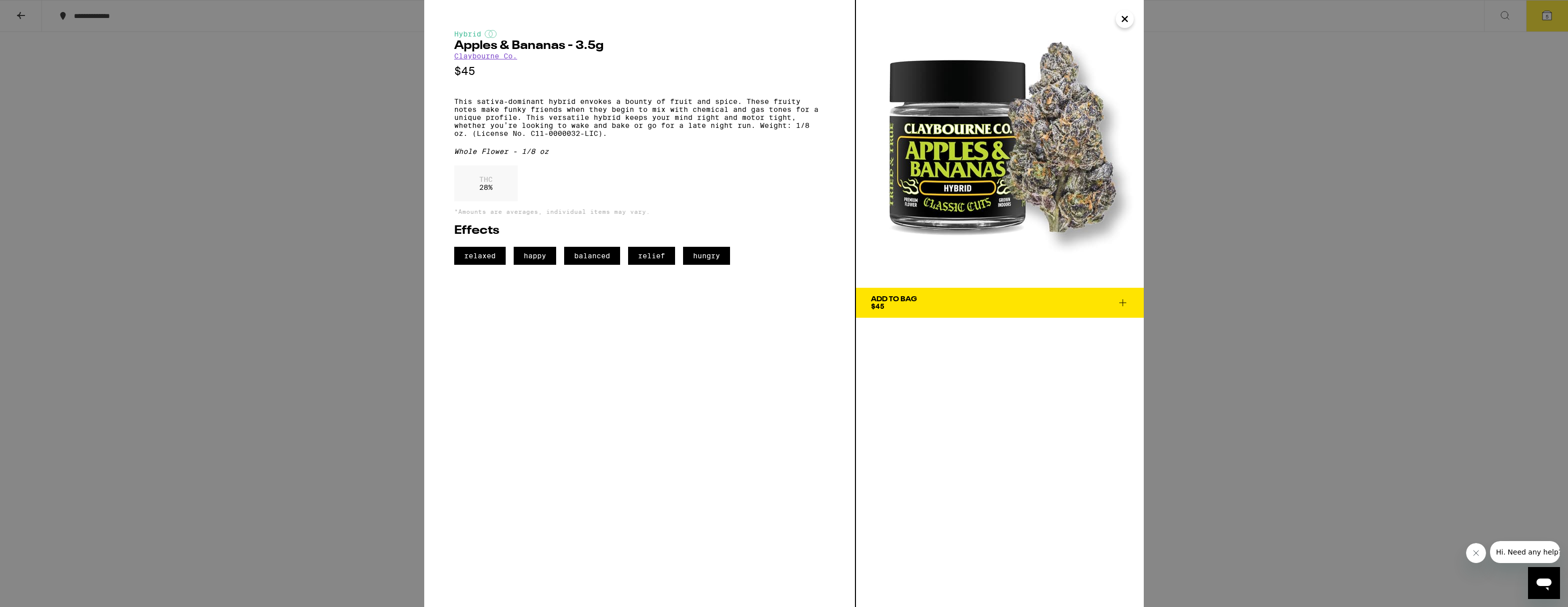
click at [1123, 18] on icon "Close" at bounding box center [1124, 19] width 5 height 5
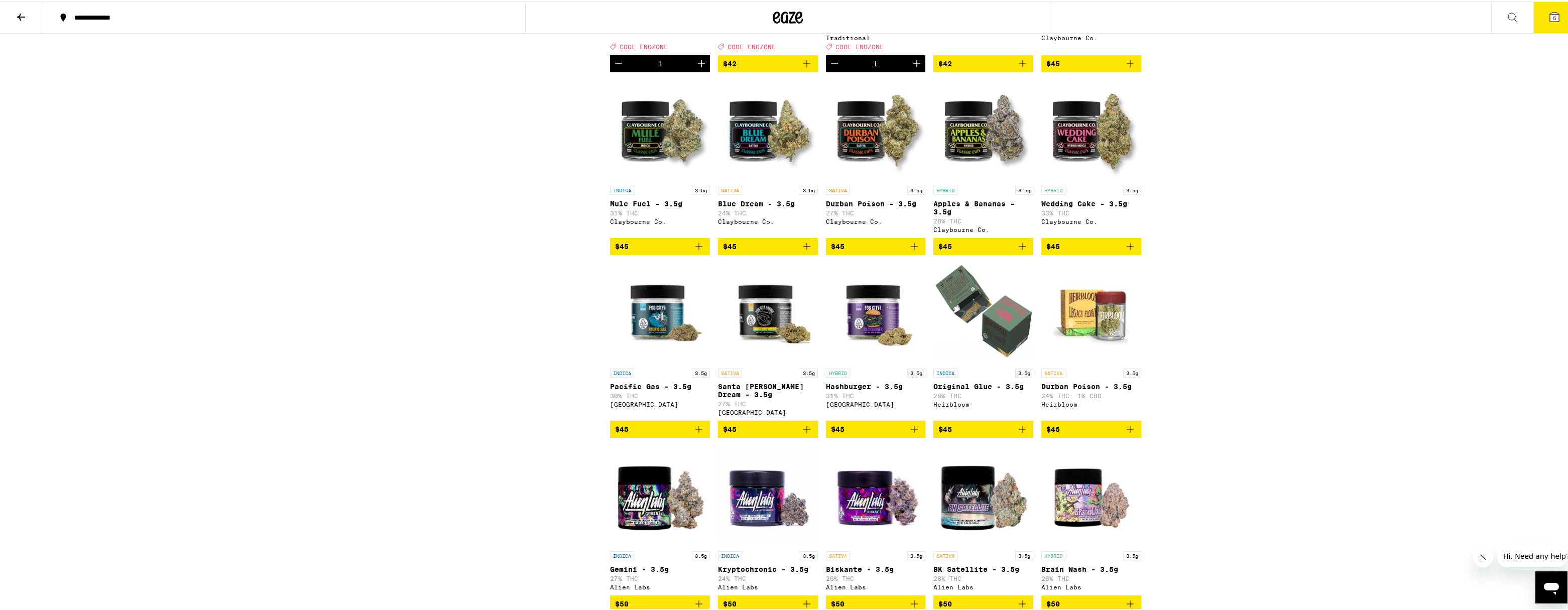
scroll to position [1742, 0]
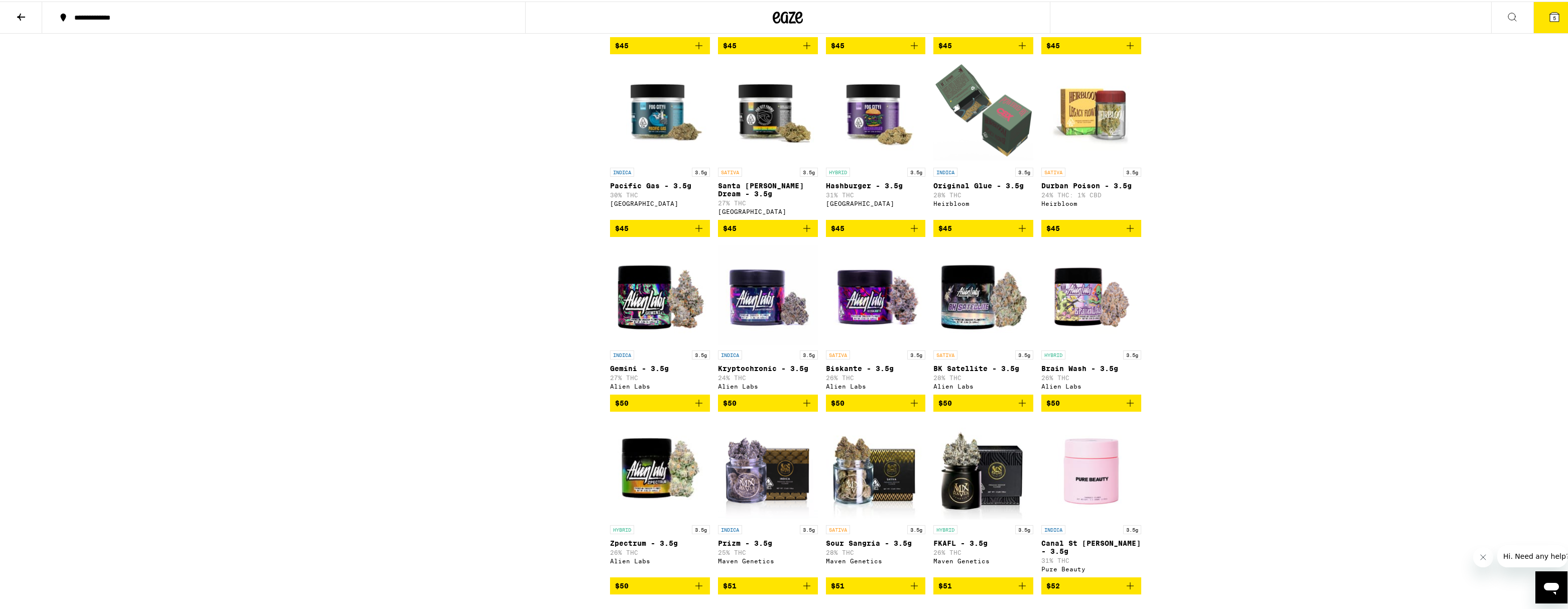
click at [1548, 12] on icon at bounding box center [1554, 15] width 12 height 12
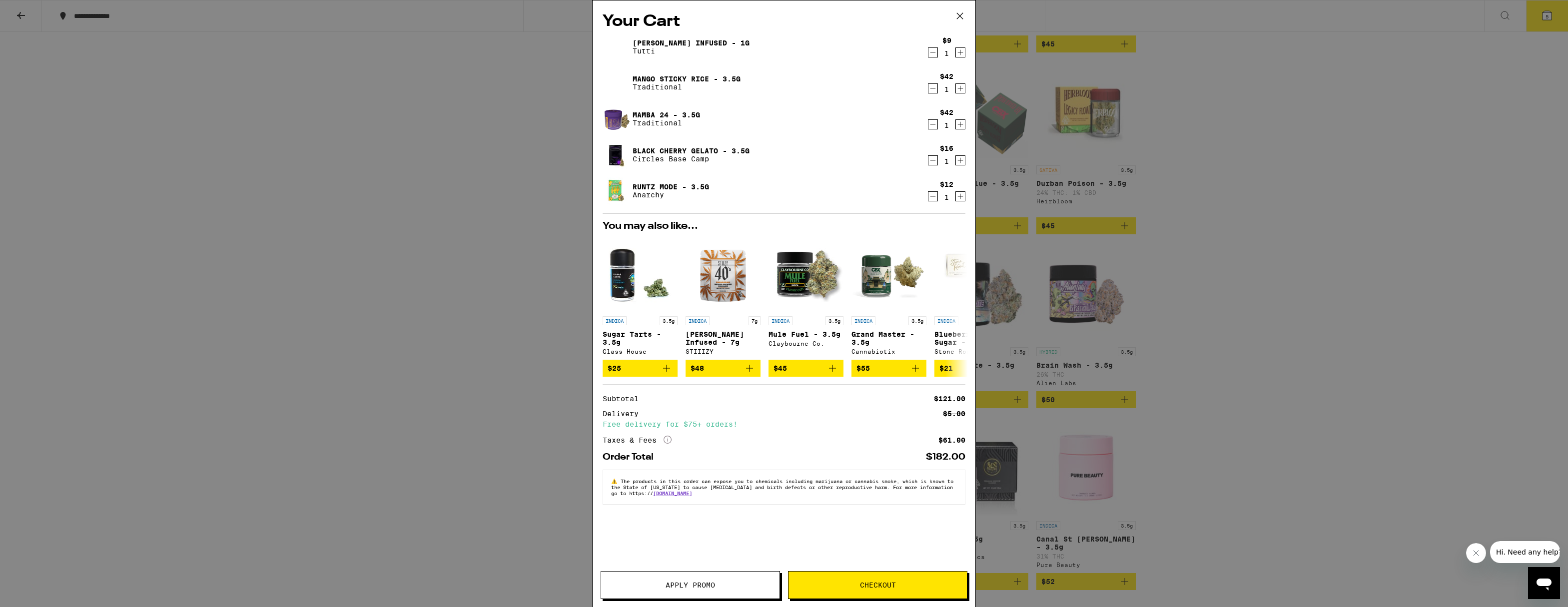
click at [1354, 292] on div "Your Cart [PERSON_NAME] Infused - 1g Tutti $9 1 Mango Sticky Rice - 3.5g Tradit…" at bounding box center [784, 303] width 1568 height 607
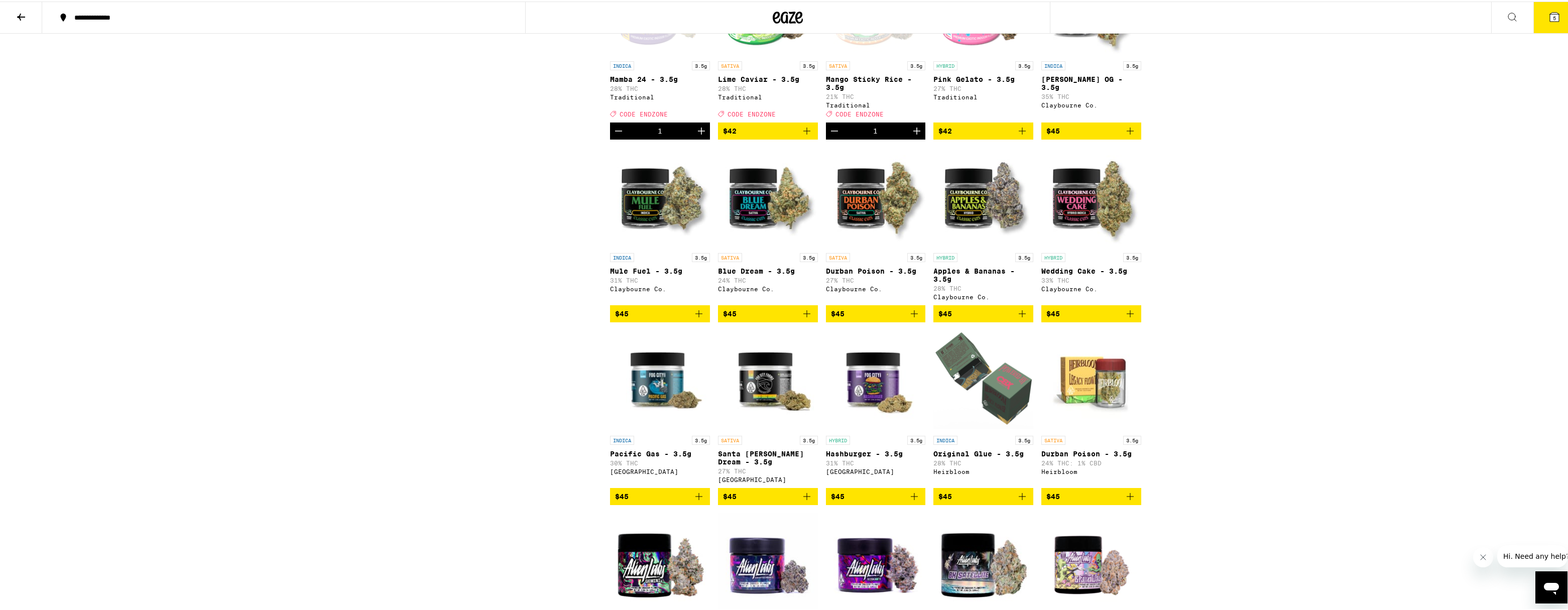
scroll to position [1406, 0]
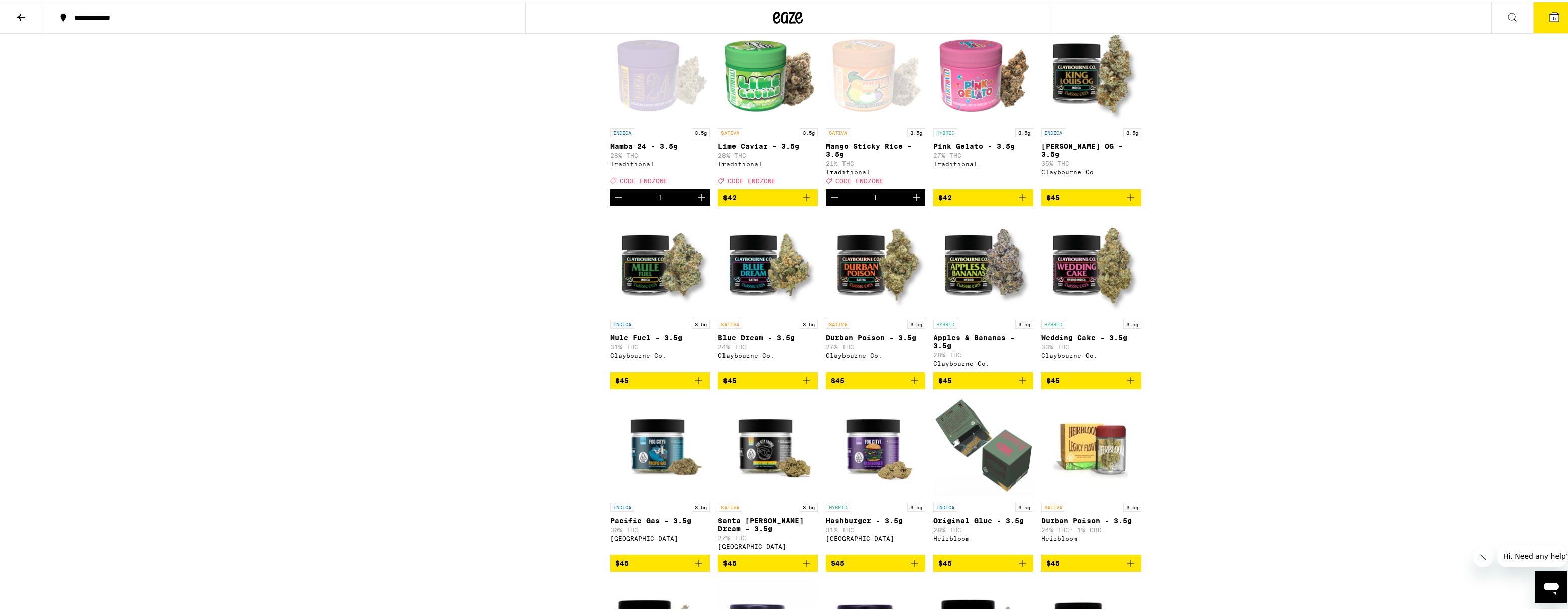
click at [1553, 18] on span "5" at bounding box center [1554, 17] width 3 height 6
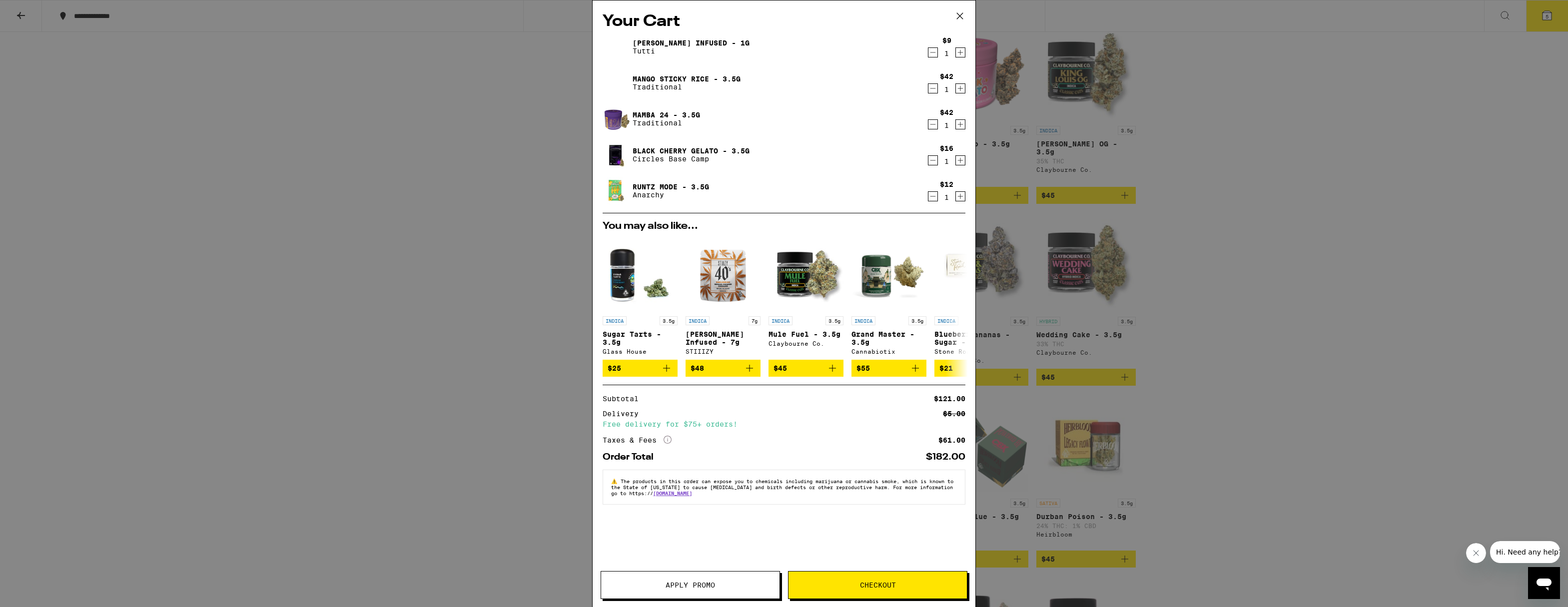
click at [691, 588] on span "Apply Promo" at bounding box center [690, 585] width 50 height 7
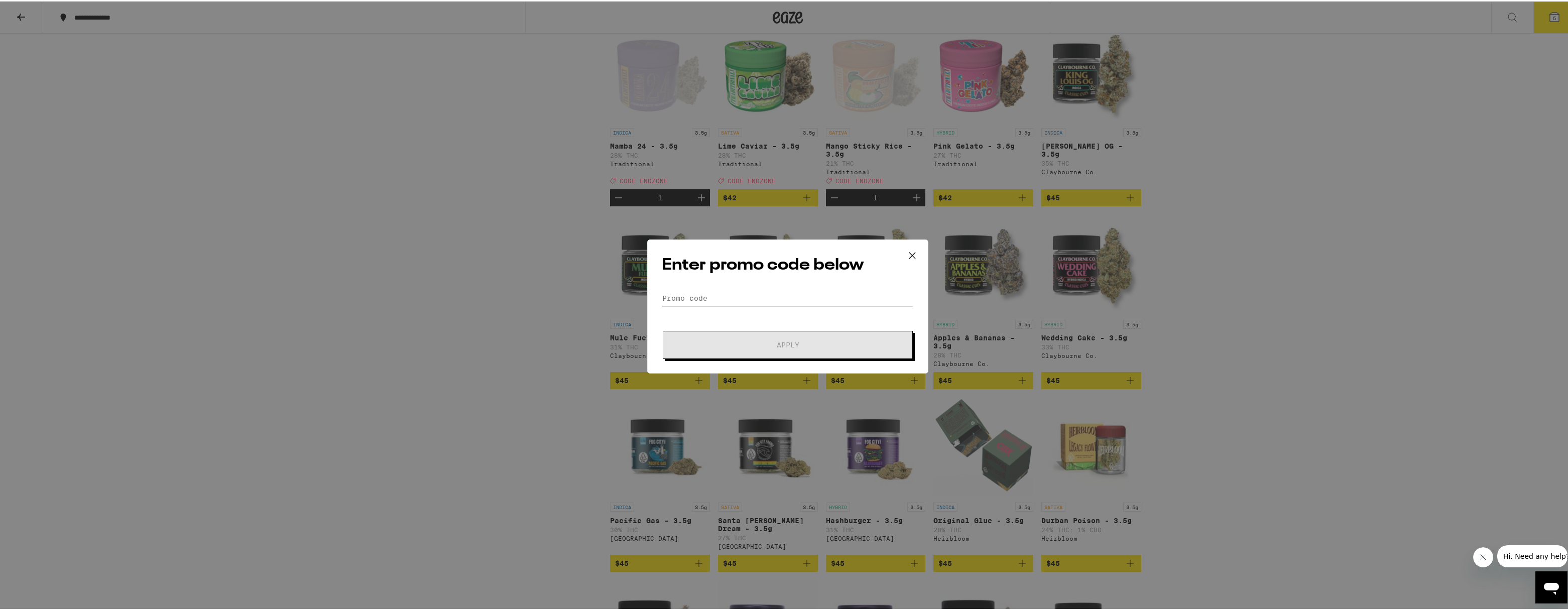
click at [686, 290] on input "Promo Code" at bounding box center [787, 297] width 252 height 15
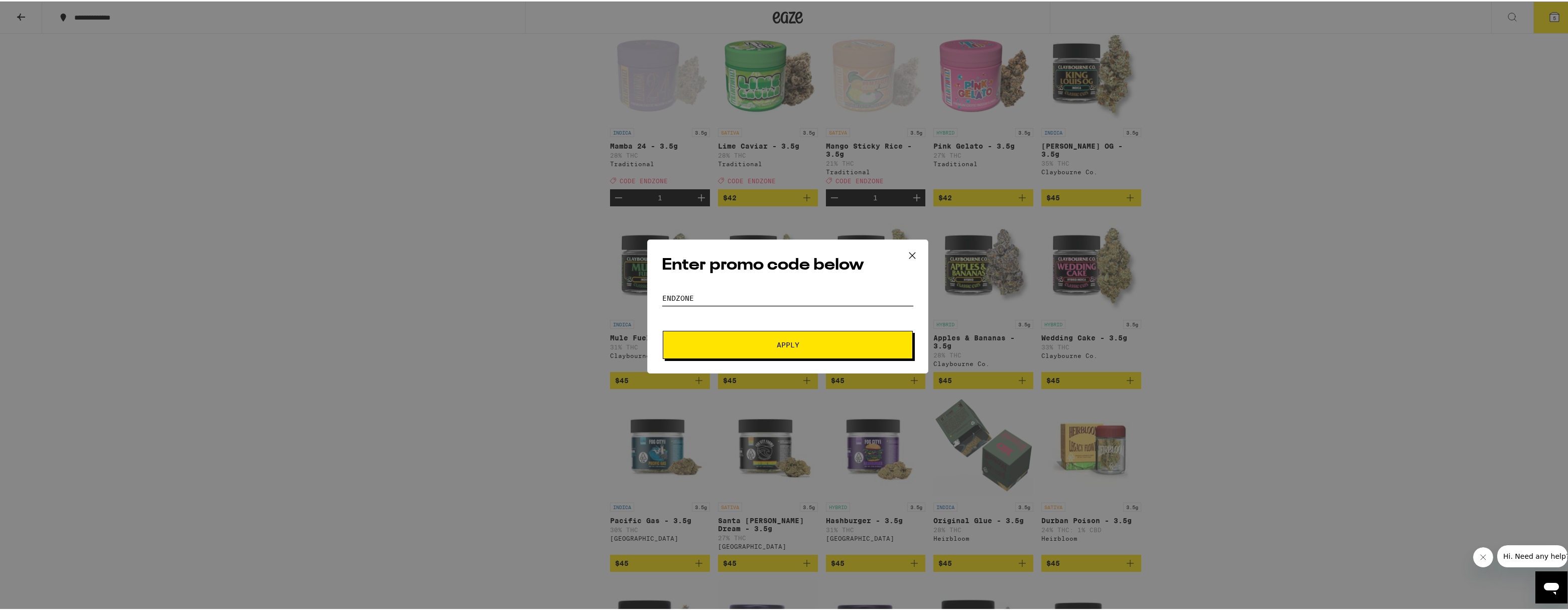
type input "endzone"
click at [711, 341] on span "Apply" at bounding box center [787, 343] width 181 height 7
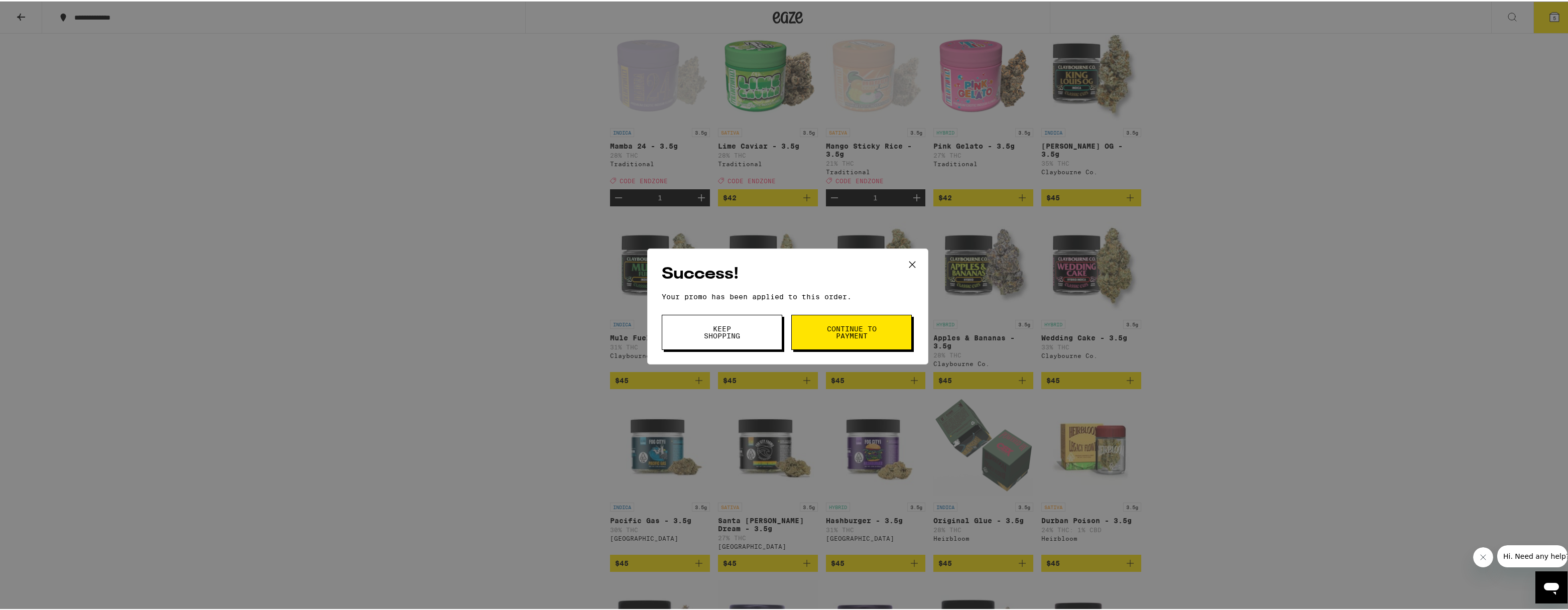
click at [850, 328] on span "Continue to payment" at bounding box center [851, 331] width 52 height 14
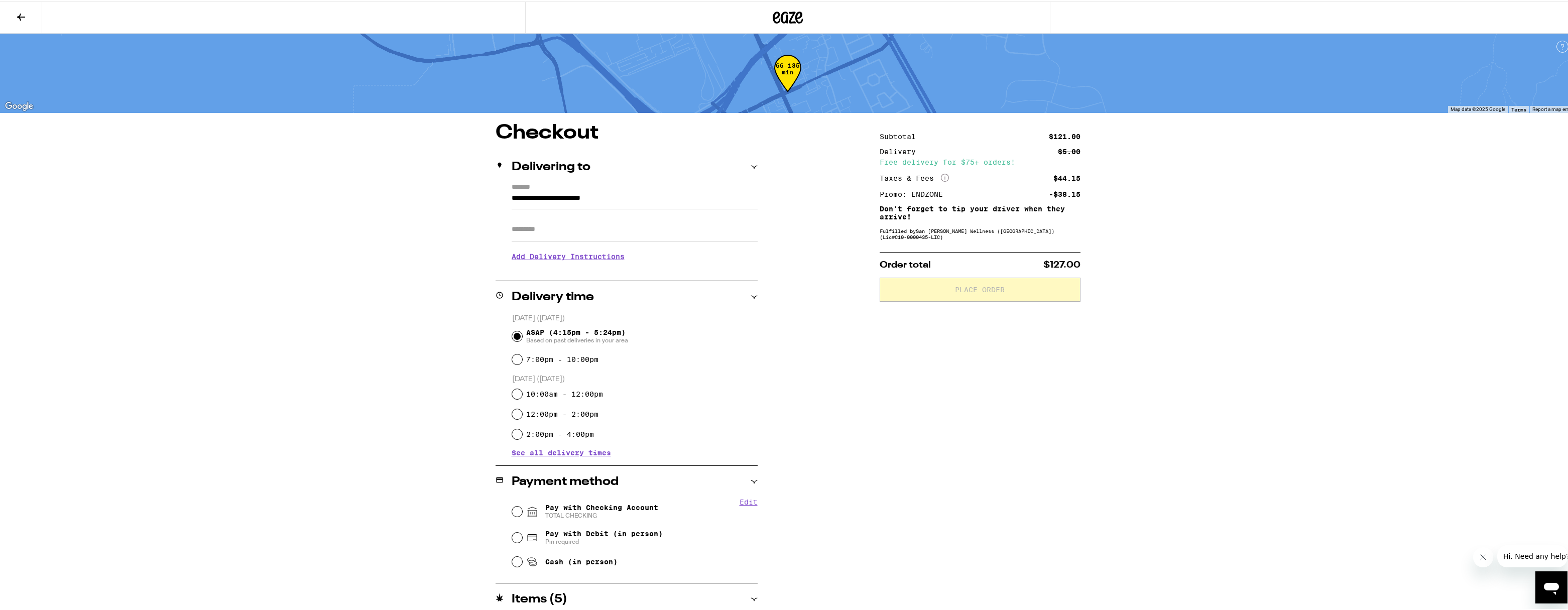
click at [25, 12] on icon at bounding box center [22, 15] width 12 height 12
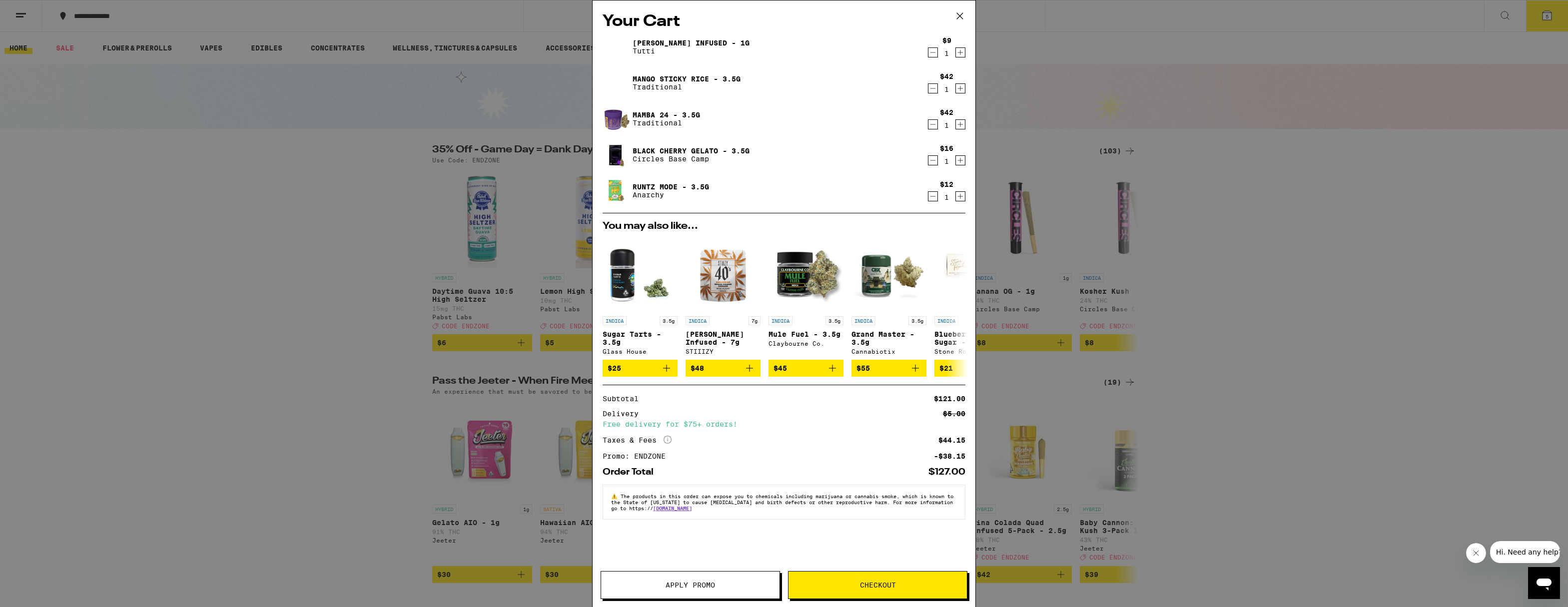
click at [936, 51] on icon "Decrement" at bounding box center [933, 53] width 9 height 12
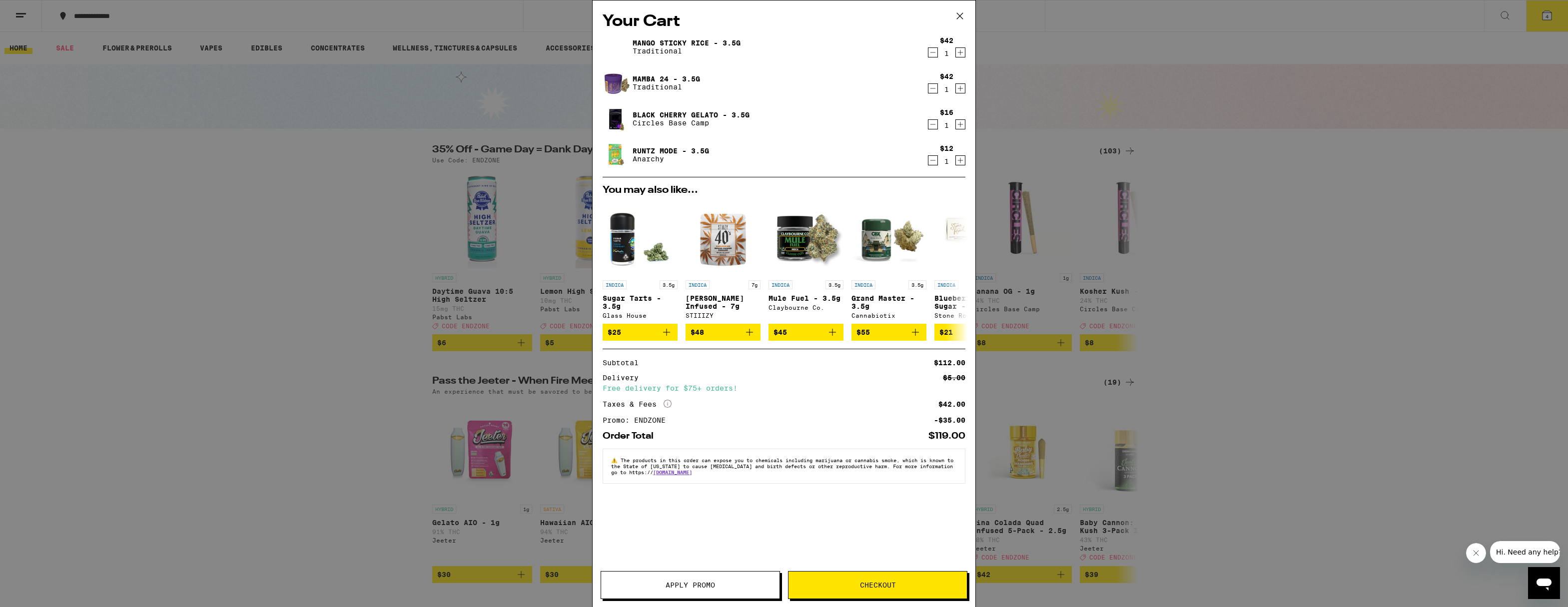
click at [935, 162] on icon "Decrement" at bounding box center [933, 161] width 9 height 12
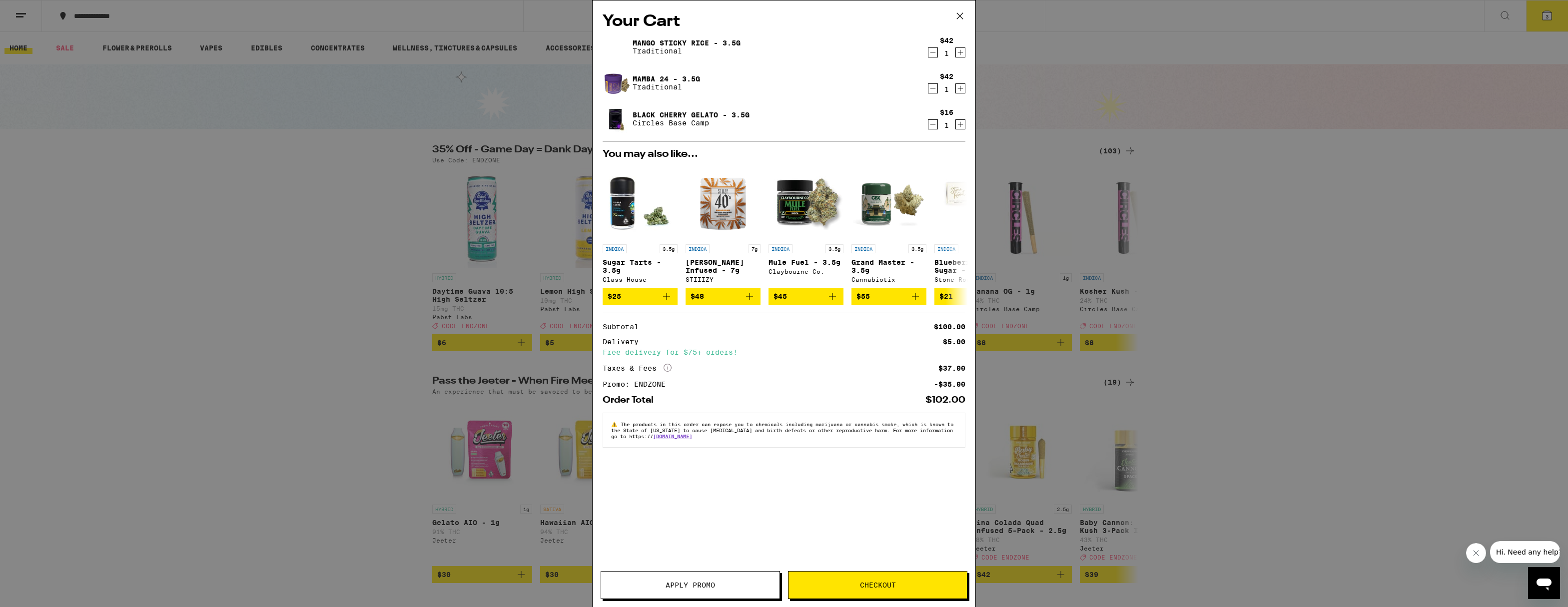
click at [857, 583] on span "Checkout" at bounding box center [877, 585] width 178 height 7
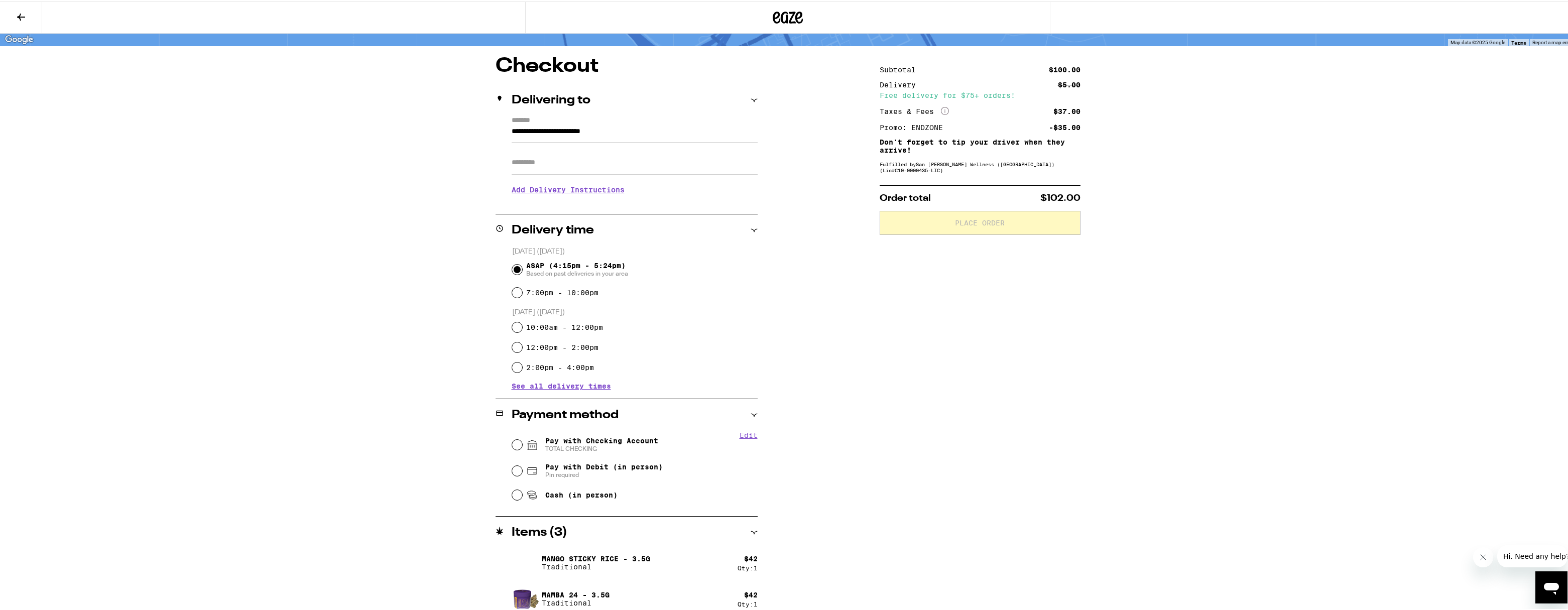
scroll to position [113, 0]
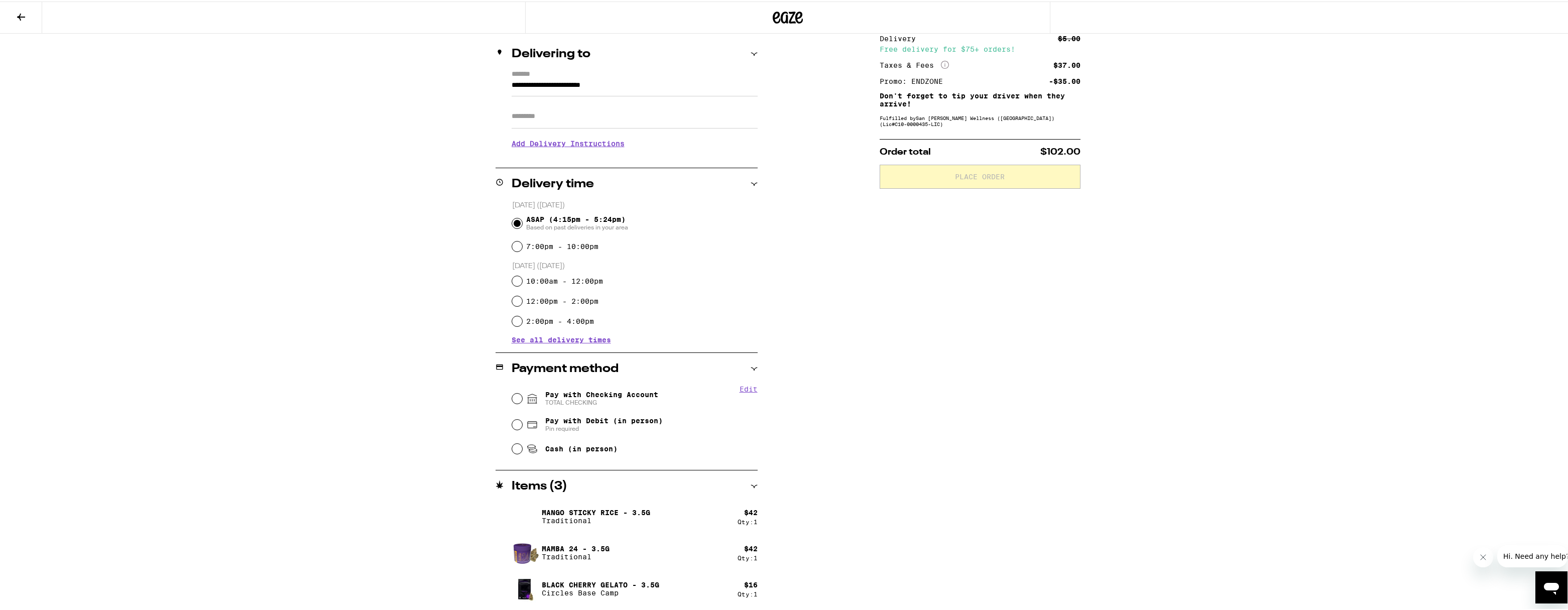
click at [600, 392] on span "Pay with Checking Account TOTAL CHECKING" at bounding box center [601, 397] width 113 height 16
click at [522, 392] on input "Pay with Checking Account TOTAL CHECKING" at bounding box center [517, 397] width 10 height 10
radio input "true"
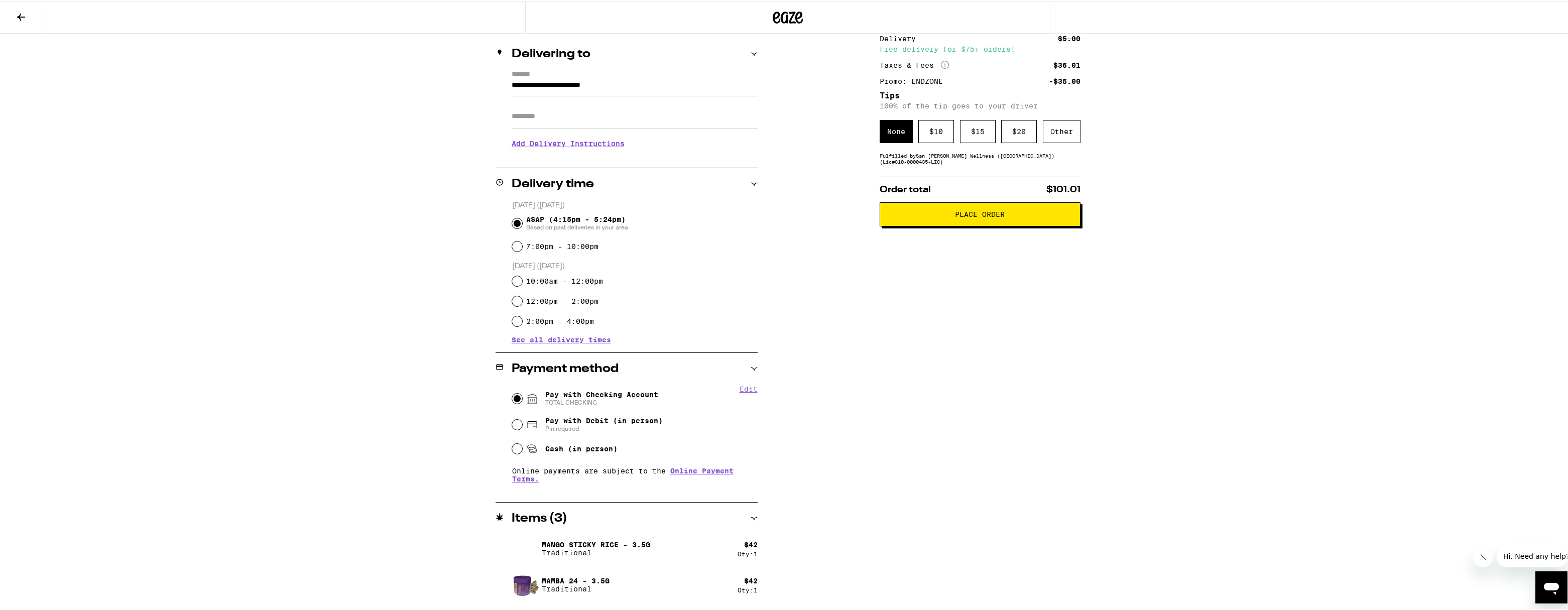
scroll to position [0, 0]
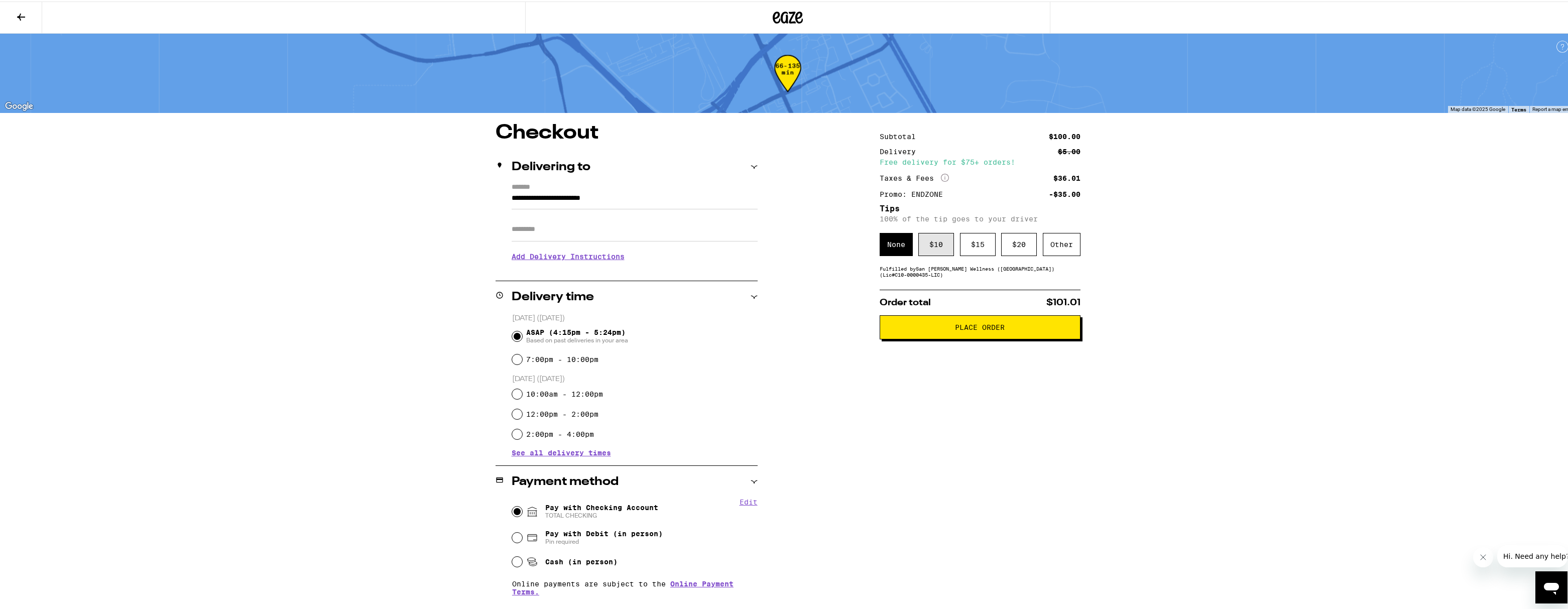
click at [937, 247] on div "$ 10" at bounding box center [936, 243] width 35 height 23
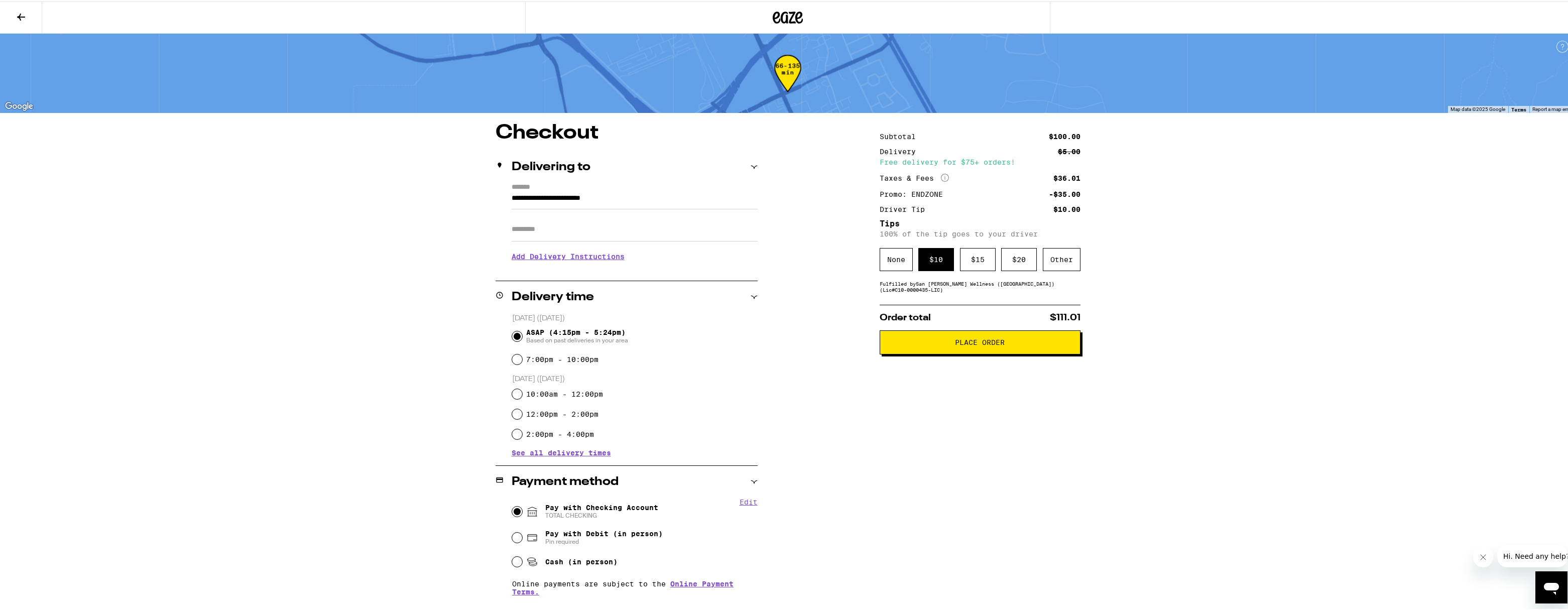
click at [992, 345] on span "Place Order" at bounding box center [980, 341] width 50 height 7
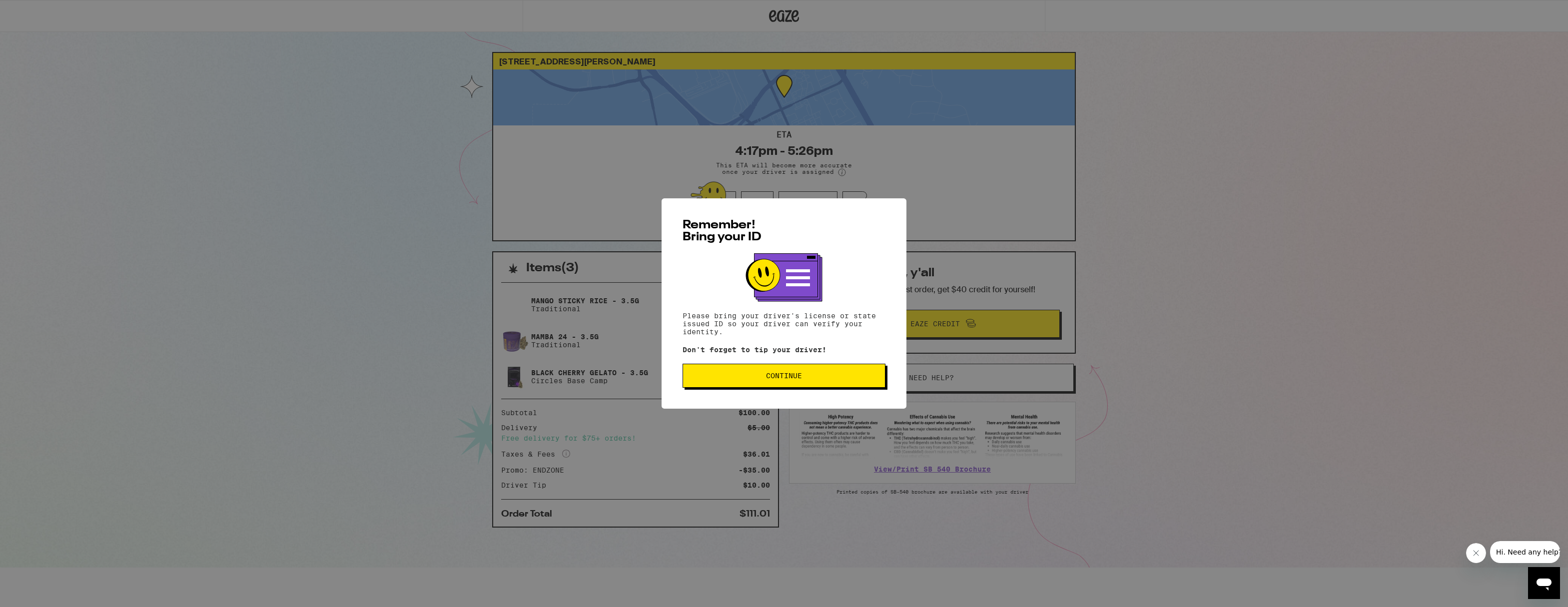
click at [810, 375] on span "Continue" at bounding box center [784, 375] width 186 height 7
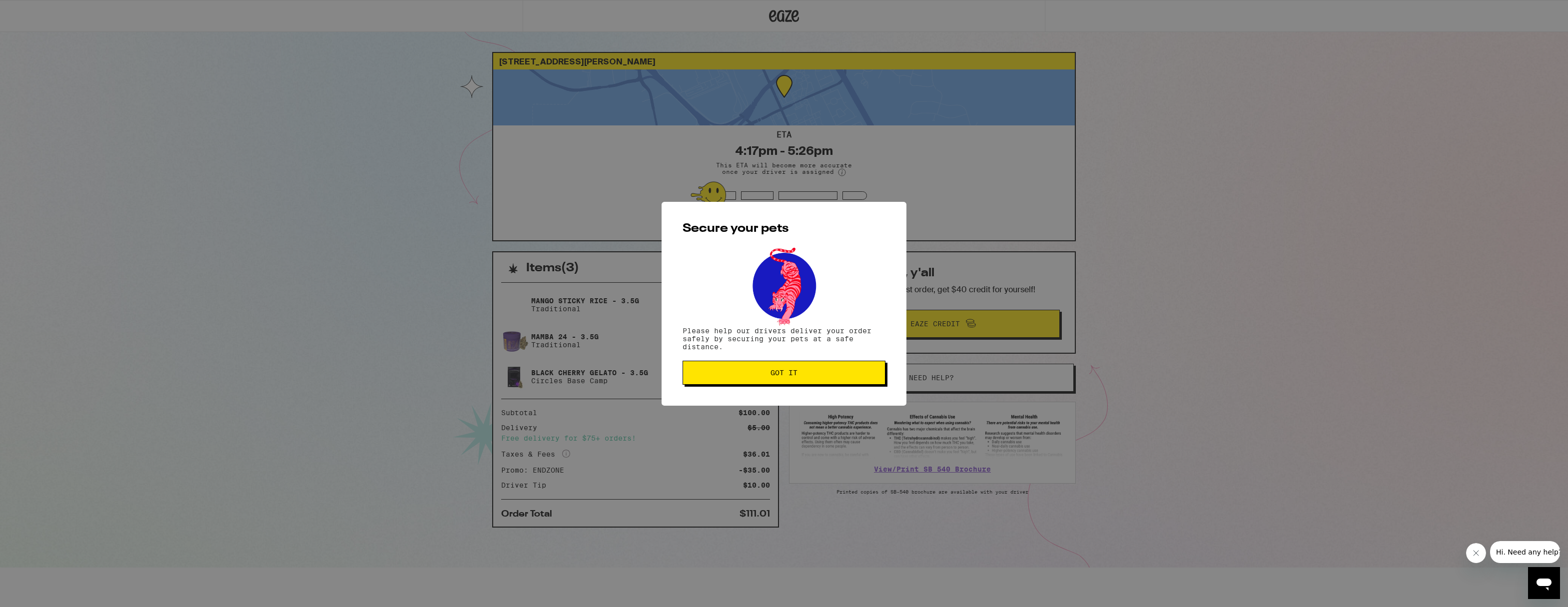
click at [790, 374] on span "Got it" at bounding box center [784, 372] width 27 height 7
